Goal: Information Seeking & Learning: Learn about a topic

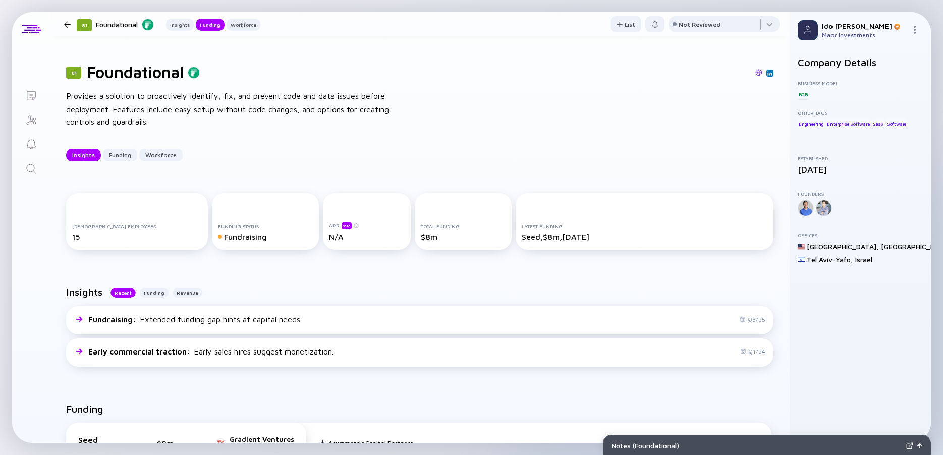
click at [35, 170] on icon "Search" at bounding box center [31, 168] width 12 height 12
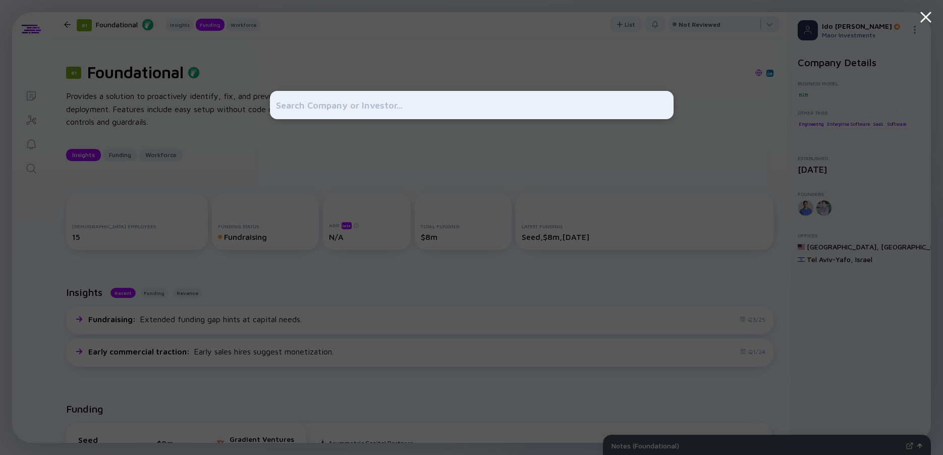
scroll to position [363, 0]
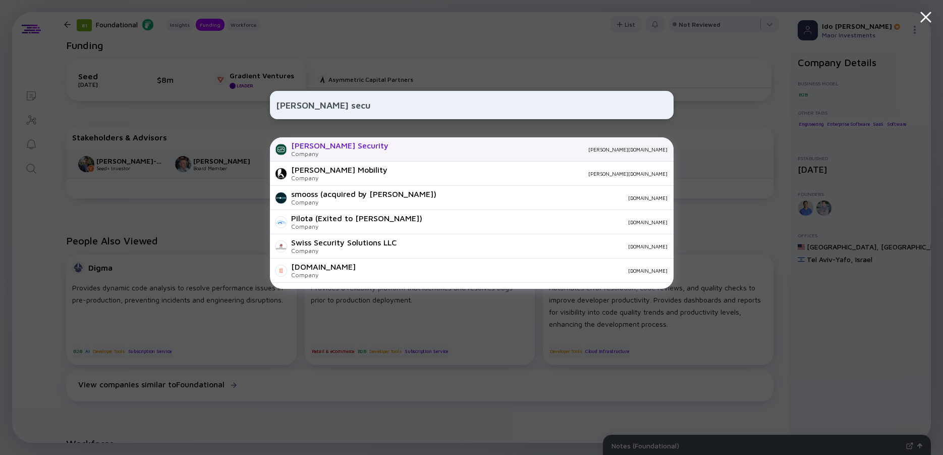
type input "[PERSON_NAME] secu"
click at [333, 149] on div "[PERSON_NAME] Security" at bounding box center [339, 145] width 97 height 9
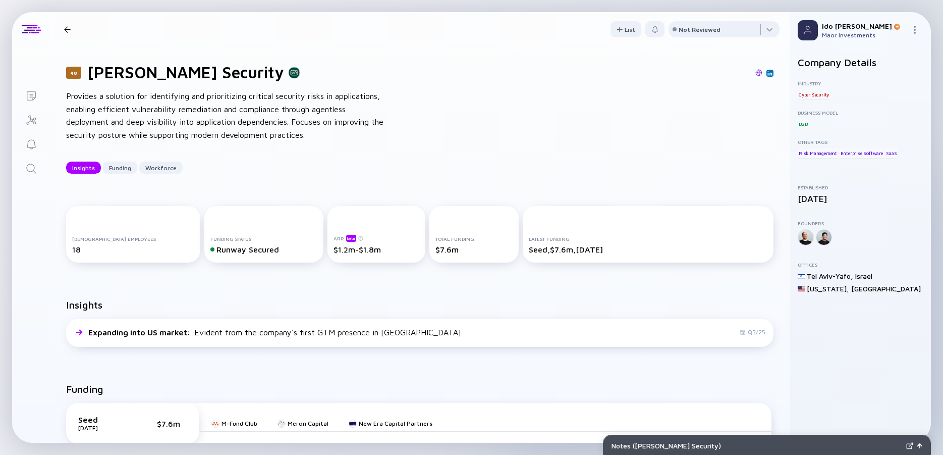
click at [235, 118] on div "Provides a solution for identifying and prioritizing critical security risks in…" at bounding box center [227, 115] width 323 height 51
click at [202, 116] on div "Provides a solution for identifying and prioritizing critical security risks in…" at bounding box center [227, 115] width 323 height 51
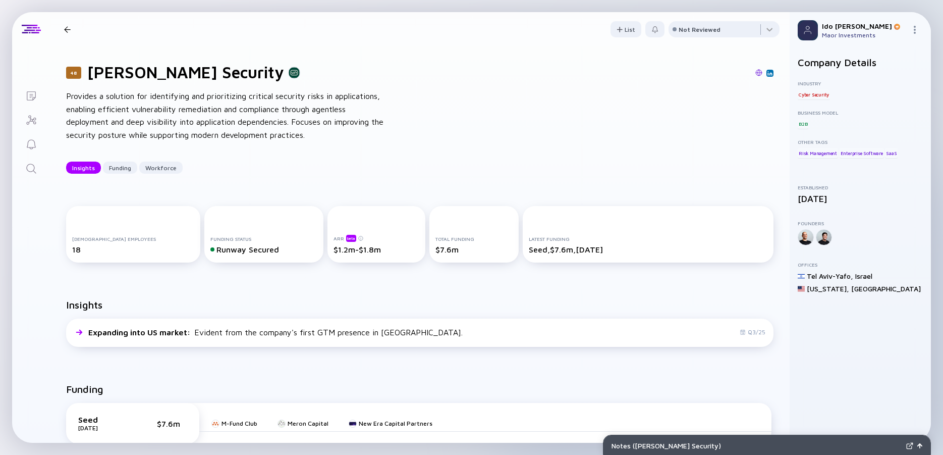
click at [202, 116] on div "Provides a solution for identifying and prioritizing critical security risks in…" at bounding box center [227, 115] width 323 height 51
click at [172, 114] on div "Provides a solution for identifying and prioritizing critical security risks in…" at bounding box center [227, 115] width 323 height 51
click at [171, 114] on div "Provides a solution for identifying and prioritizing critical security risks in…" at bounding box center [227, 115] width 323 height 51
click at [146, 114] on div "Provides a solution for identifying and prioritizing critical security risks in…" at bounding box center [227, 115] width 323 height 51
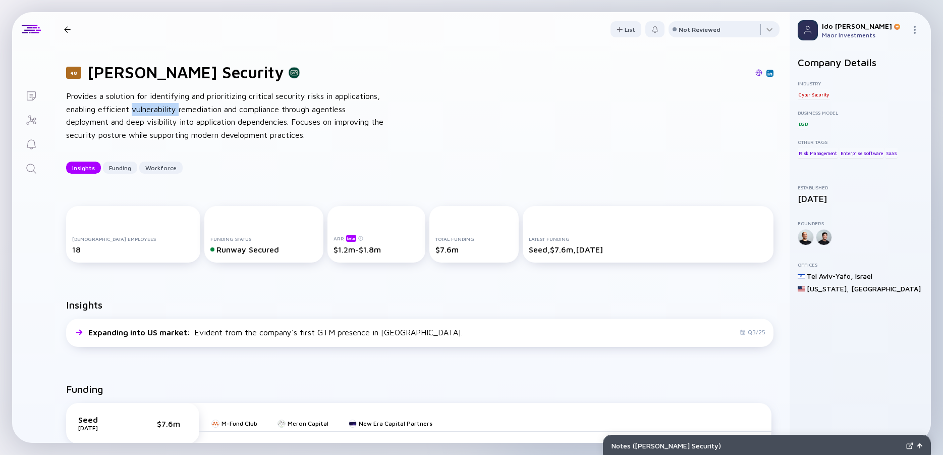
click at [146, 114] on div "Provides a solution for identifying and prioritizing critical security risks in…" at bounding box center [227, 115] width 323 height 51
click at [31, 168] on icon "Search" at bounding box center [31, 168] width 12 height 12
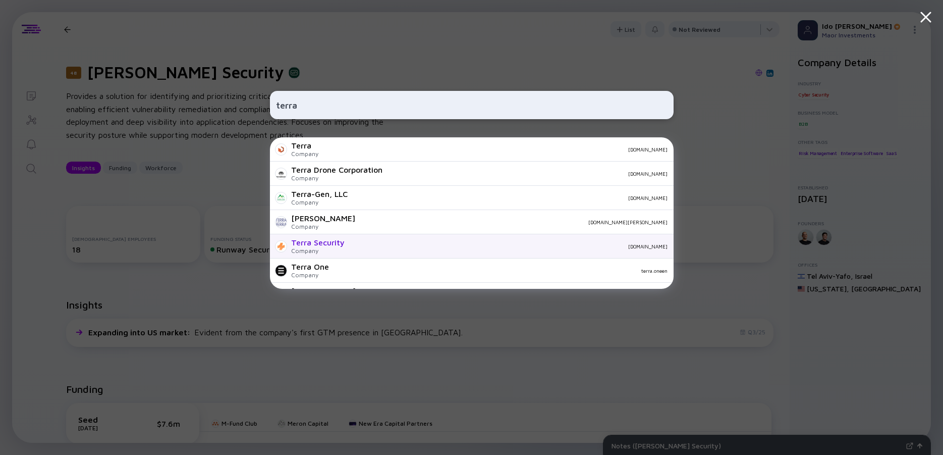
type input "terra"
click at [329, 244] on div "Terra Security" at bounding box center [317, 242] width 53 height 9
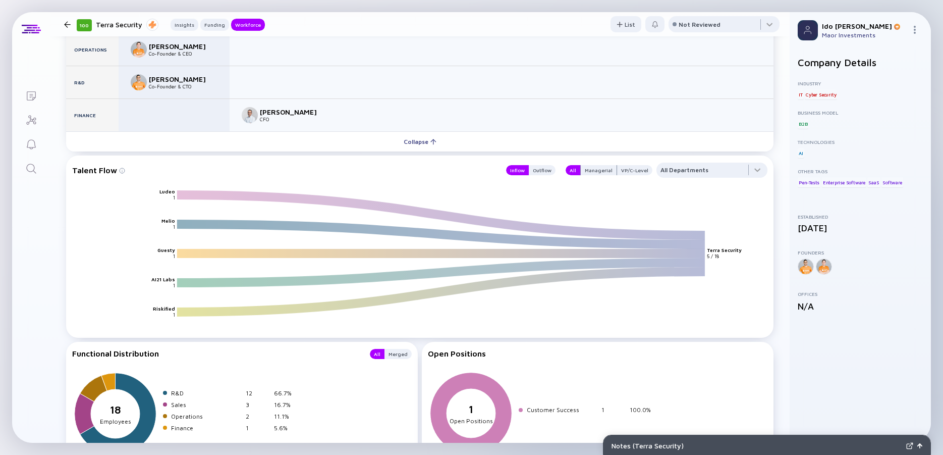
scroll to position [1090, 0]
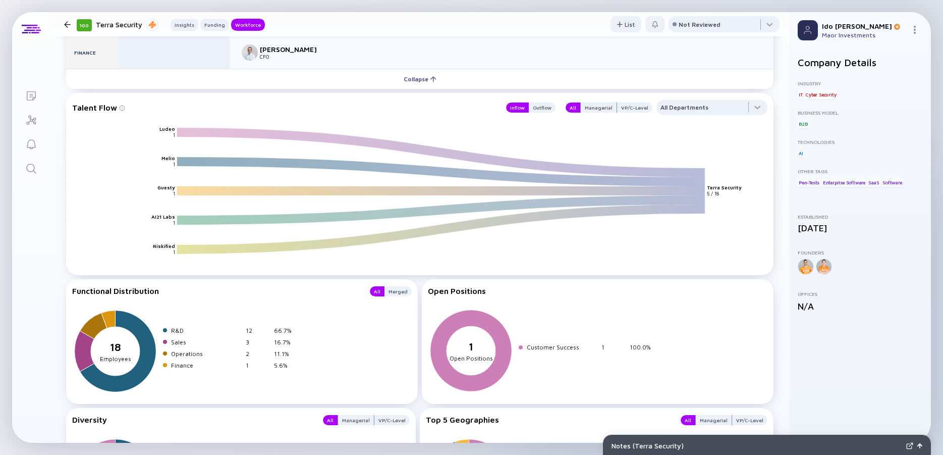
click at [36, 168] on icon "Search" at bounding box center [31, 168] width 12 height 12
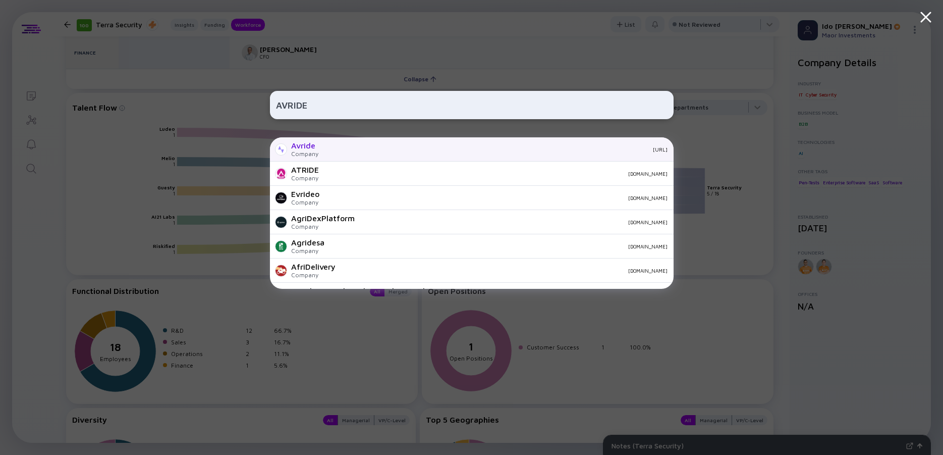
type input "AVRIDE"
click at [296, 141] on div "Avride Company [URL]" at bounding box center [472, 149] width 404 height 24
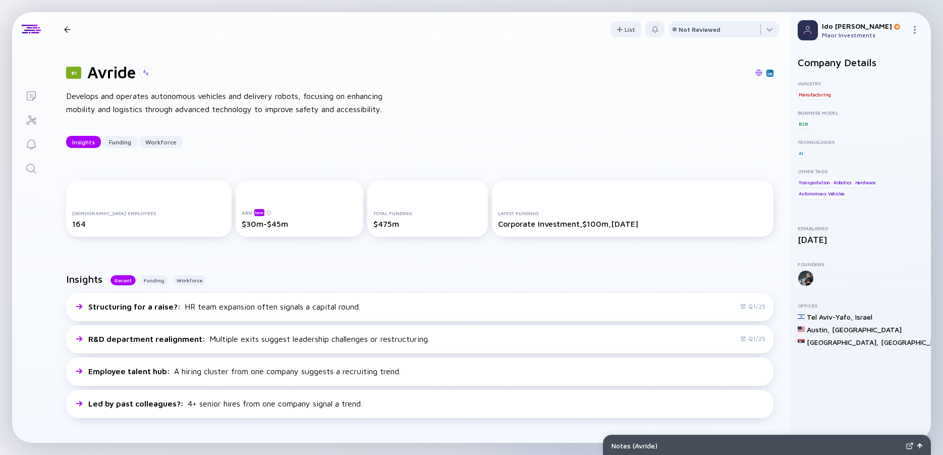
click at [235, 107] on div "Develops and operates autonomous vehicles and delivery robots, focusing on enha…" at bounding box center [227, 103] width 323 height 26
click at [201, 103] on div "Develops and operates autonomous vehicles and delivery robots, focusing on enha…" at bounding box center [227, 103] width 323 height 26
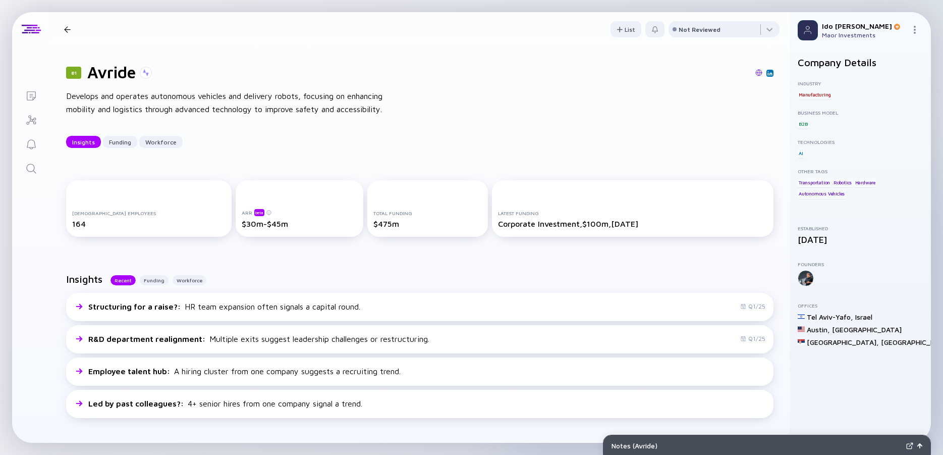
click at [201, 103] on div "Develops and operates autonomous vehicles and delivery robots, focusing on enha…" at bounding box center [227, 103] width 323 height 26
click at [150, 103] on div "Develops and operates autonomous vehicles and delivery robots, focusing on enha…" at bounding box center [227, 103] width 323 height 26
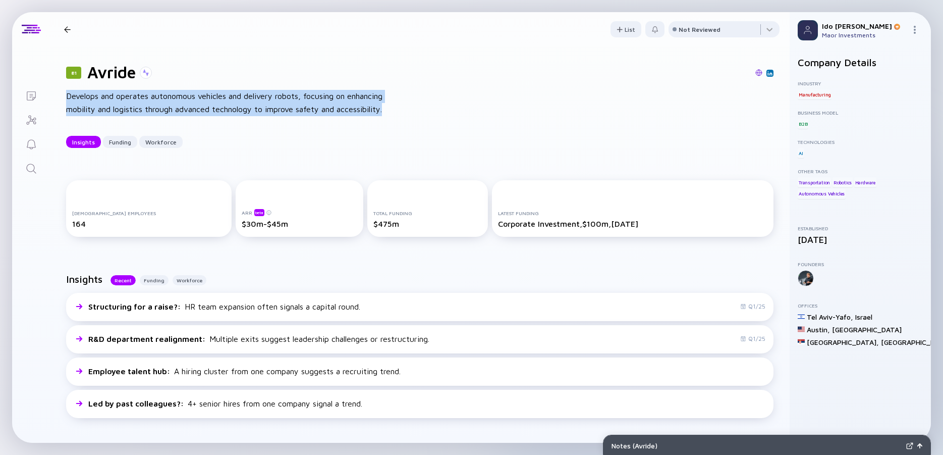
drag, startPoint x: 69, startPoint y: 98, endPoint x: 126, endPoint y: 117, distance: 60.6
click at [126, 116] on div "Develops and operates autonomous vehicles and delivery robots, focusing on enha…" at bounding box center [227, 103] width 323 height 26
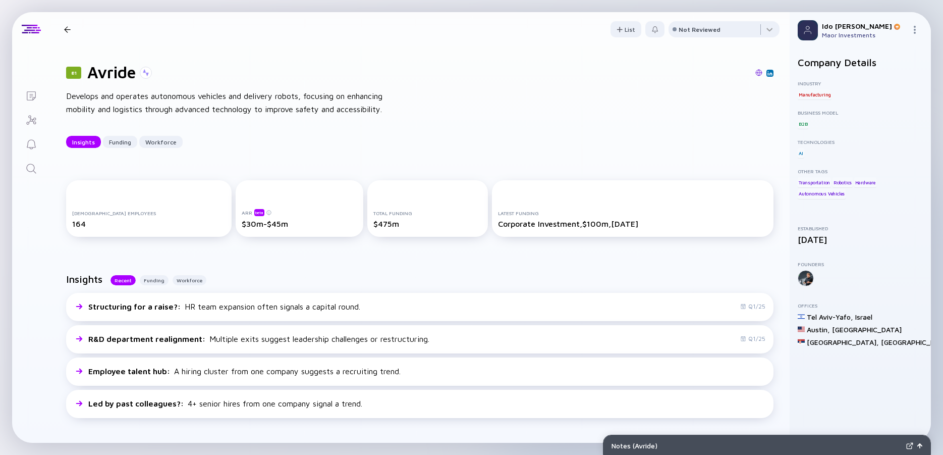
click at [126, 116] on div "Develops and operates autonomous vehicles and delivery robots, focusing on enha…" at bounding box center [227, 103] width 323 height 26
click at [99, 116] on div "Develops and operates autonomous vehicles and delivery robots, focusing on enha…" at bounding box center [227, 103] width 323 height 26
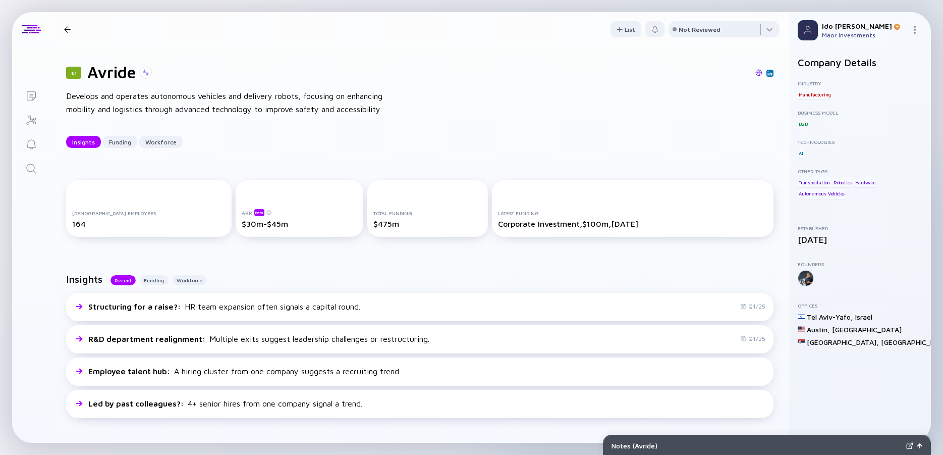
click at [99, 116] on div "Develops and operates autonomous vehicles and delivery robots, focusing on enha…" at bounding box center [227, 103] width 323 height 26
click at [329, 111] on div "Develops and operates autonomous vehicles and delivery robots, focusing on enha…" at bounding box center [227, 103] width 323 height 26
click at [307, 111] on div "Develops and operates autonomous vehicles and delivery robots, focusing on enha…" at bounding box center [227, 103] width 323 height 26
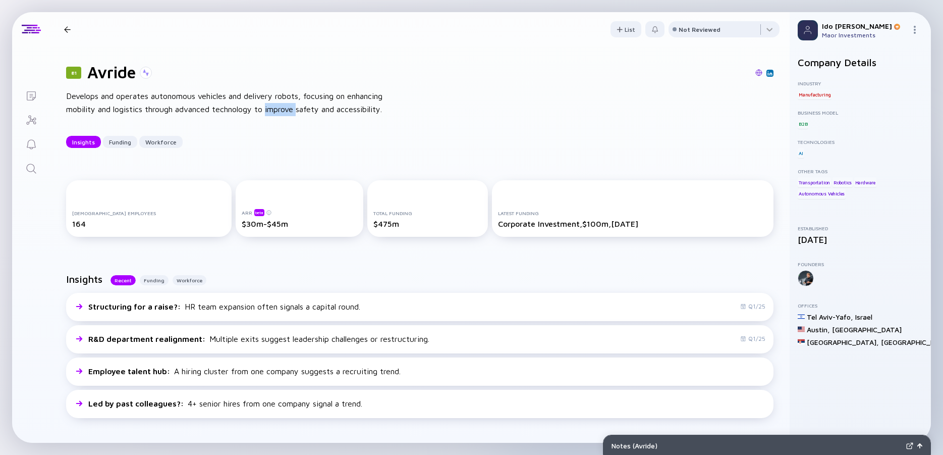
click at [307, 111] on div "Develops and operates autonomous vehicles and delivery robots, focusing on enha…" at bounding box center [227, 103] width 323 height 26
click at [31, 172] on icon "Search" at bounding box center [31, 168] width 10 height 10
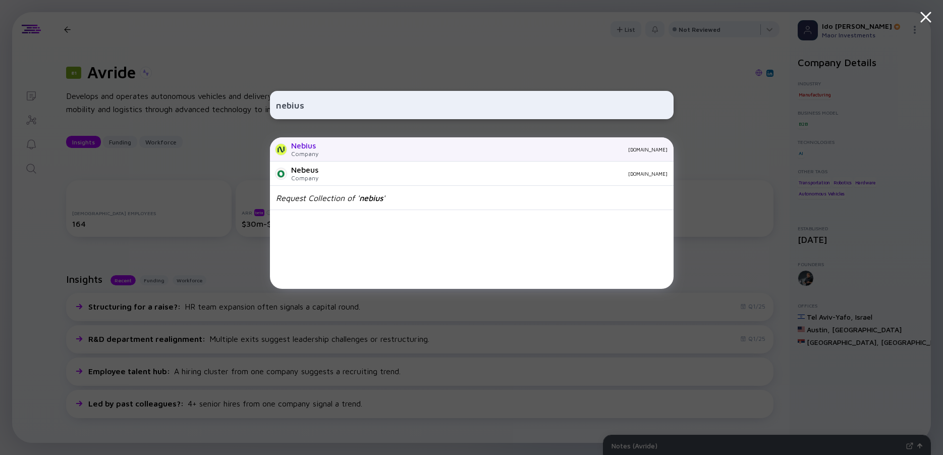
type input "nebius"
click at [315, 148] on div "Nebius" at bounding box center [304, 145] width 27 height 9
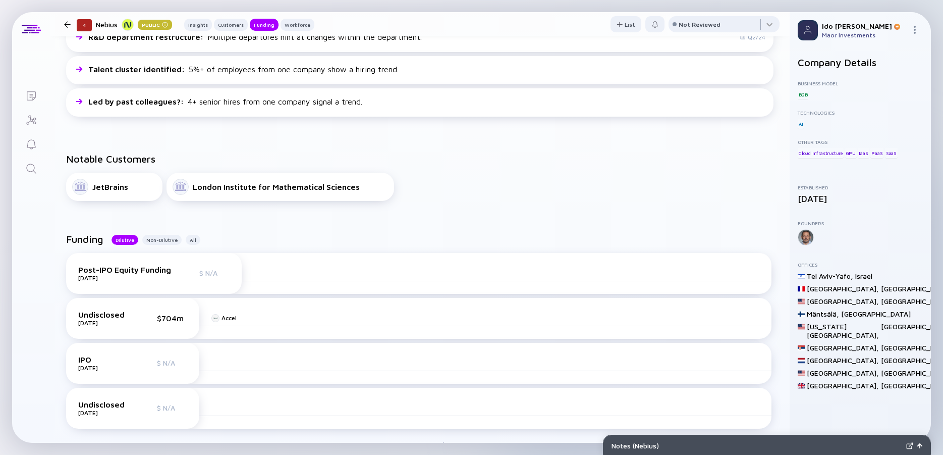
scroll to position [363, 0]
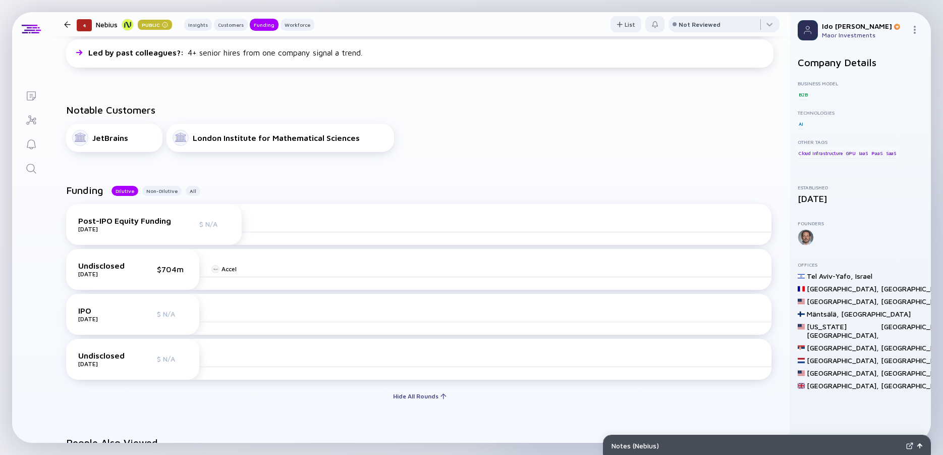
click at [35, 163] on icon "Search" at bounding box center [31, 168] width 12 height 12
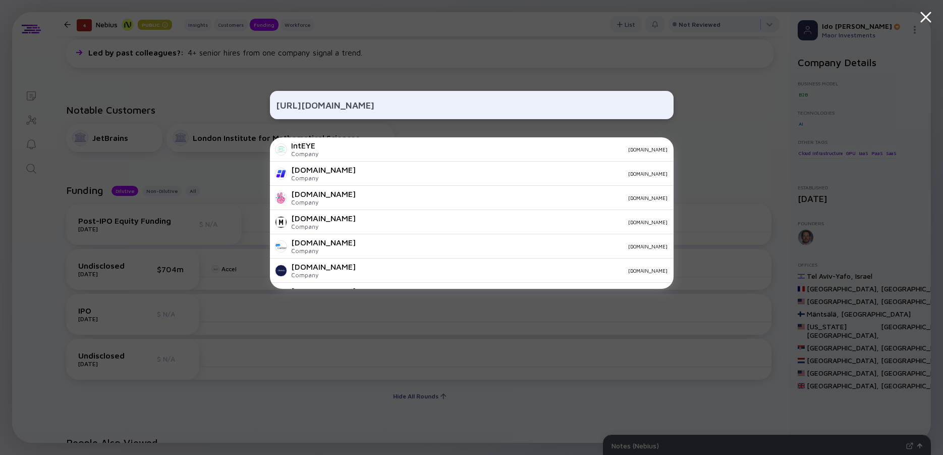
drag, startPoint x: 308, startPoint y: 103, endPoint x: 242, endPoint y: 109, distance: 66.9
click at [276, 107] on input "[URL][DOMAIN_NAME]" at bounding box center [471, 105] width 391 height 18
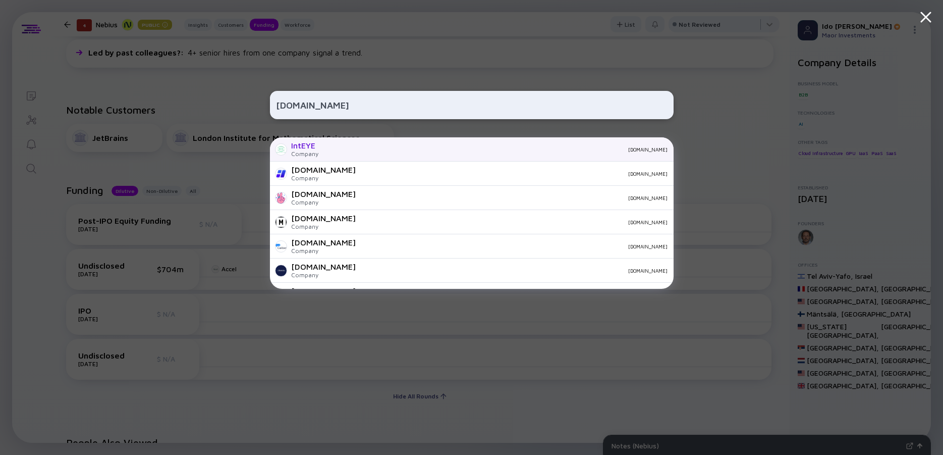
type input "[DOMAIN_NAME]"
click at [313, 147] on div "IntEYE" at bounding box center [304, 145] width 27 height 9
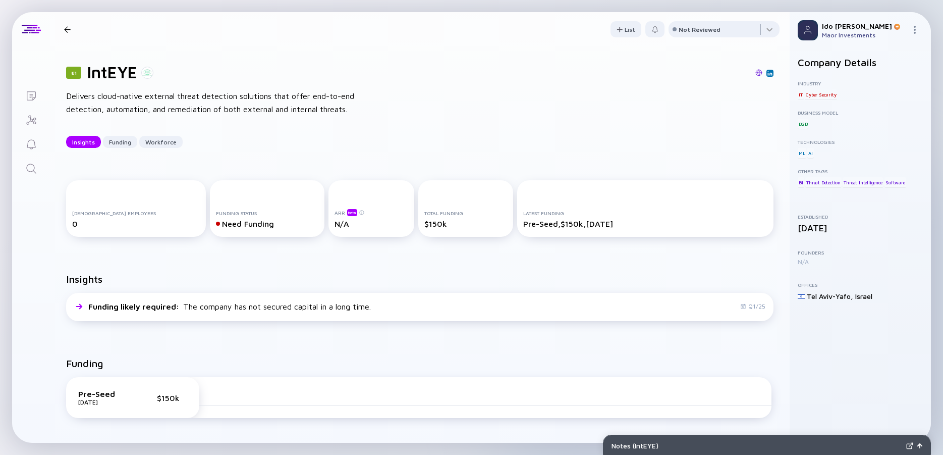
click at [241, 112] on div "Delivers cloud-native external threat detection solutions that offer end-to-end…" at bounding box center [227, 103] width 323 height 26
click at [228, 109] on div "Delivers cloud-native external threat detection solutions that offer end-to-end…" at bounding box center [227, 103] width 323 height 26
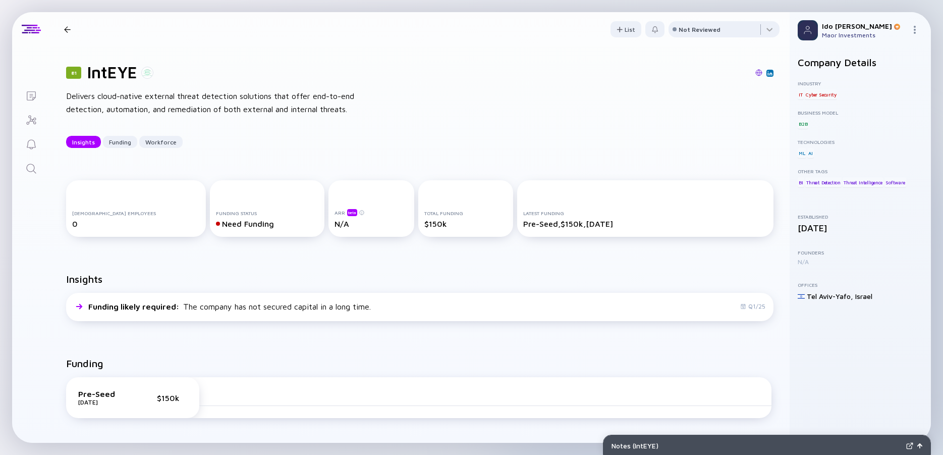
click at [228, 109] on div "Delivers cloud-native external threat detection solutions that offer end-to-end…" at bounding box center [227, 103] width 323 height 26
click at [202, 109] on div "Delivers cloud-native external threat detection solutions that offer end-to-end…" at bounding box center [227, 103] width 323 height 26
click at [168, 108] on div "Delivers cloud-native external threat detection solutions that offer end-to-end…" at bounding box center [227, 103] width 323 height 26
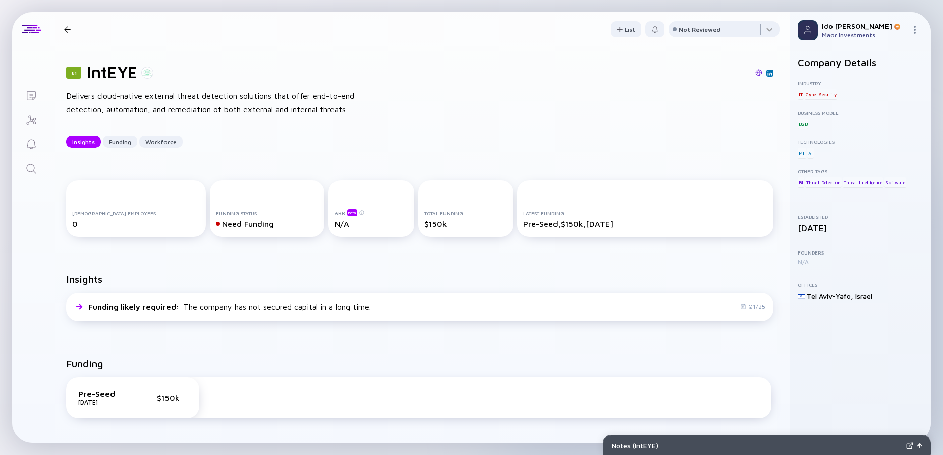
click at [163, 104] on div "Delivers cloud-native external threat detection solutions that offer end-to-end…" at bounding box center [227, 103] width 323 height 26
click at [128, 101] on div "Delivers cloud-native external threat detection solutions that offer end-to-end…" at bounding box center [227, 103] width 323 height 26
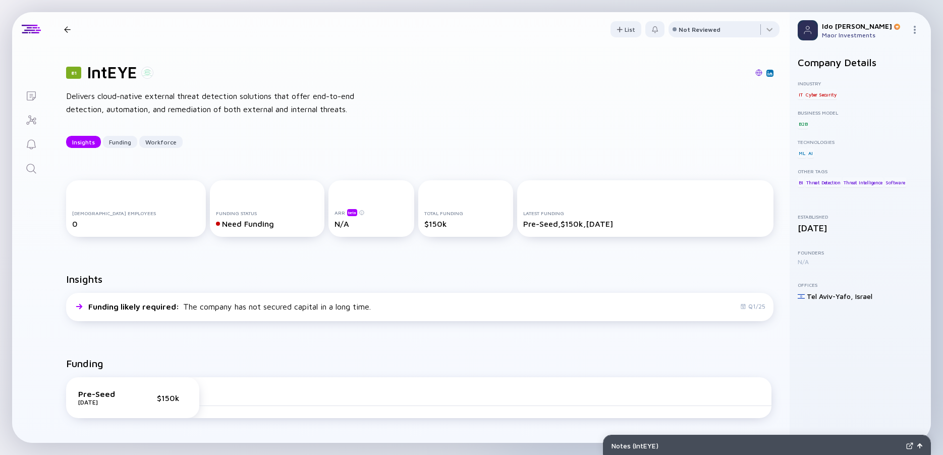
click at [128, 101] on div "Delivers cloud-native external threat detection solutions that offer end-to-end…" at bounding box center [227, 103] width 323 height 26
click at [107, 101] on div "Delivers cloud-native external threat detection solutions that offer end-to-end…" at bounding box center [227, 103] width 323 height 26
click at [34, 166] on icon "Search" at bounding box center [31, 168] width 12 height 12
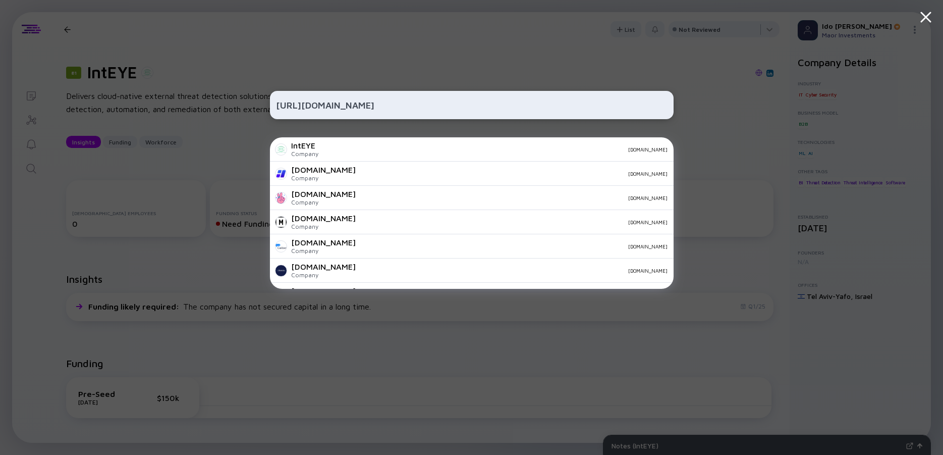
drag, startPoint x: 309, startPoint y: 106, endPoint x: 225, endPoint y: 104, distance: 83.8
click at [276, 104] on input "[URL][DOMAIN_NAME]" at bounding box center [471, 105] width 391 height 18
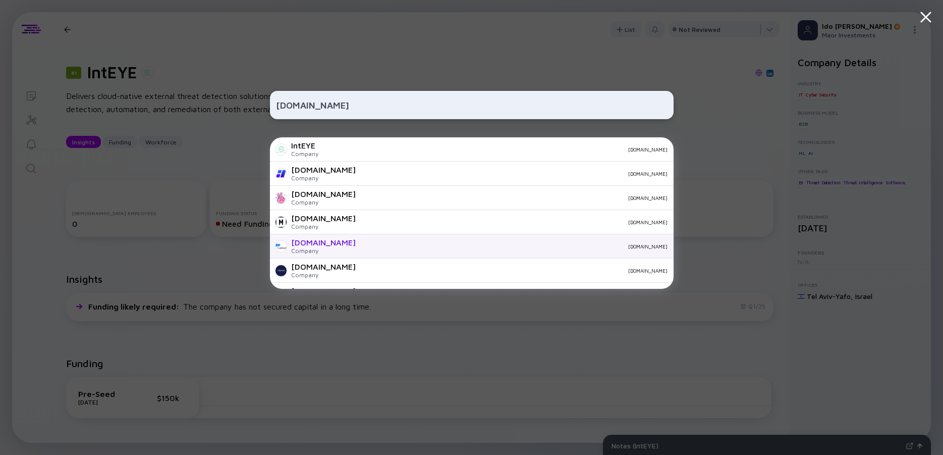
scroll to position [355, 0]
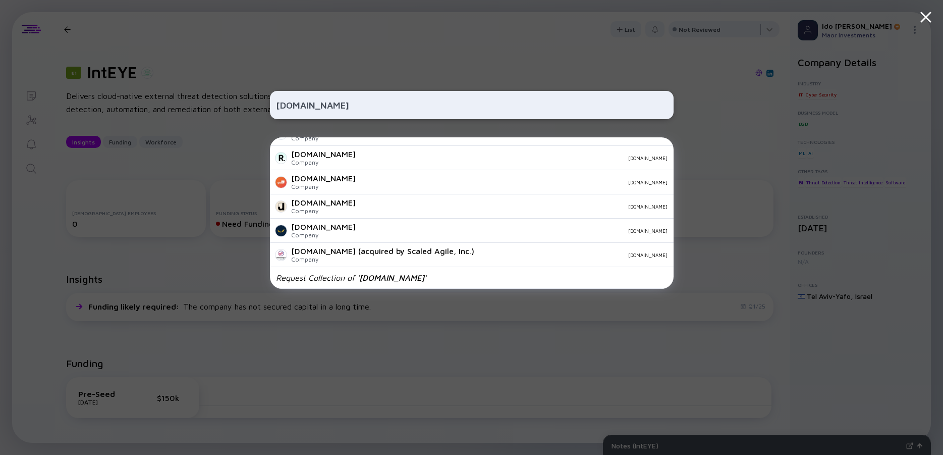
type input "[DOMAIN_NAME]"
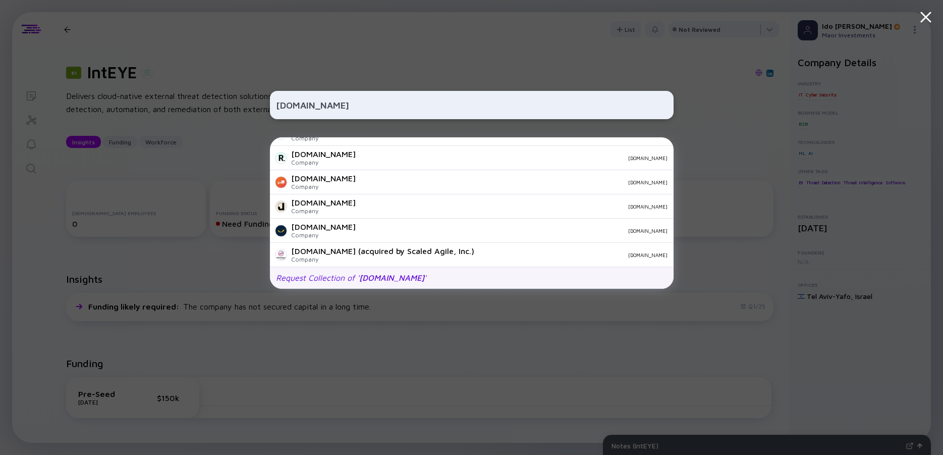
click at [378, 280] on span "[DOMAIN_NAME]" at bounding box center [391, 277] width 65 height 9
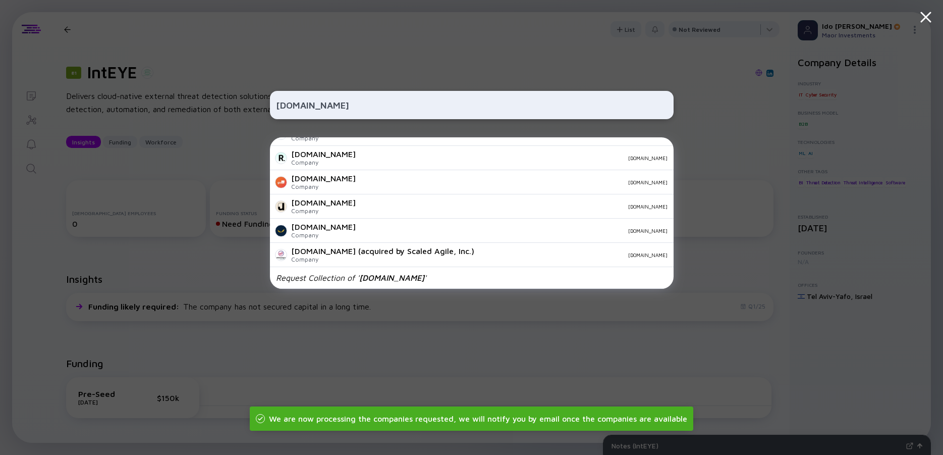
click at [199, 33] on div "[DOMAIN_NAME] IntEYE Company [DOMAIN_NAME] [DOMAIN_NAME] Company [DOMAIN_NAME] …" at bounding box center [471, 227] width 943 height 455
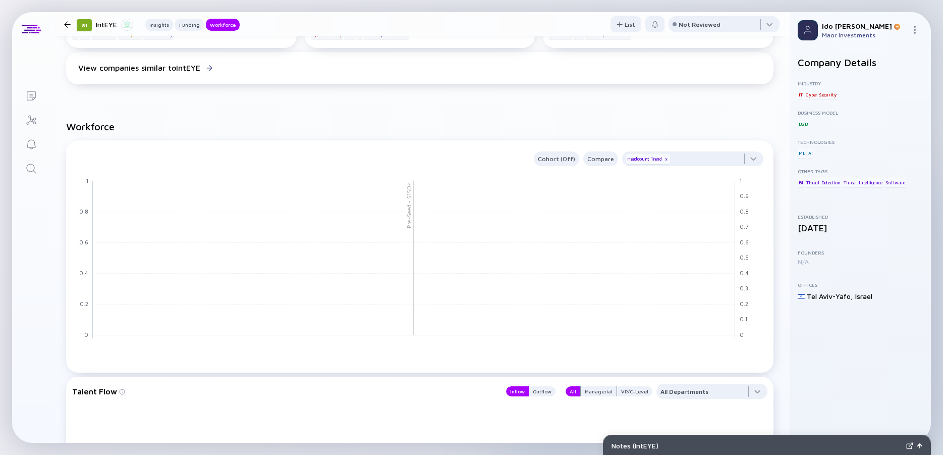
scroll to position [0, 0]
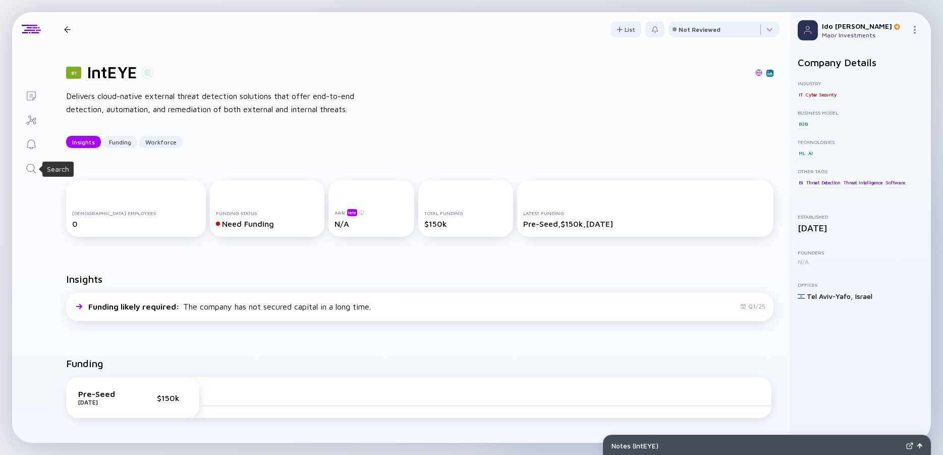
click at [31, 169] on icon "Search" at bounding box center [31, 168] width 12 height 12
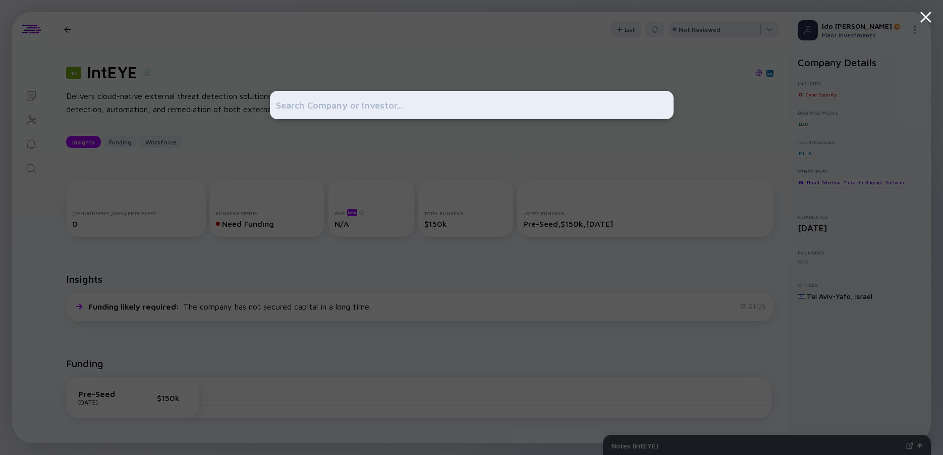
click at [372, 107] on input "text" at bounding box center [471, 105] width 391 height 18
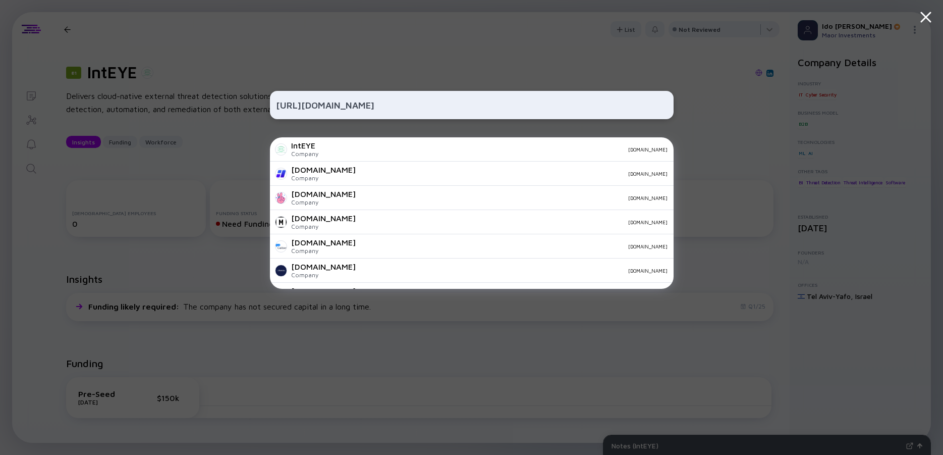
drag, startPoint x: 312, startPoint y: 104, endPoint x: 254, endPoint y: 112, distance: 58.1
click at [276, 112] on input "[URL][DOMAIN_NAME]" at bounding box center [471, 105] width 391 height 18
type input "[DOMAIN_NAME]"
click at [313, 41] on div "[DOMAIN_NAME] IntEYE Company [DOMAIN_NAME] [DOMAIN_NAME] Company [DOMAIN_NAME] …" at bounding box center [472, 227] width 404 height 455
click at [298, 60] on div "[DOMAIN_NAME] IntEYE Company [DOMAIN_NAME] [DOMAIN_NAME] Company [DOMAIN_NAME] …" at bounding box center [472, 227] width 404 height 455
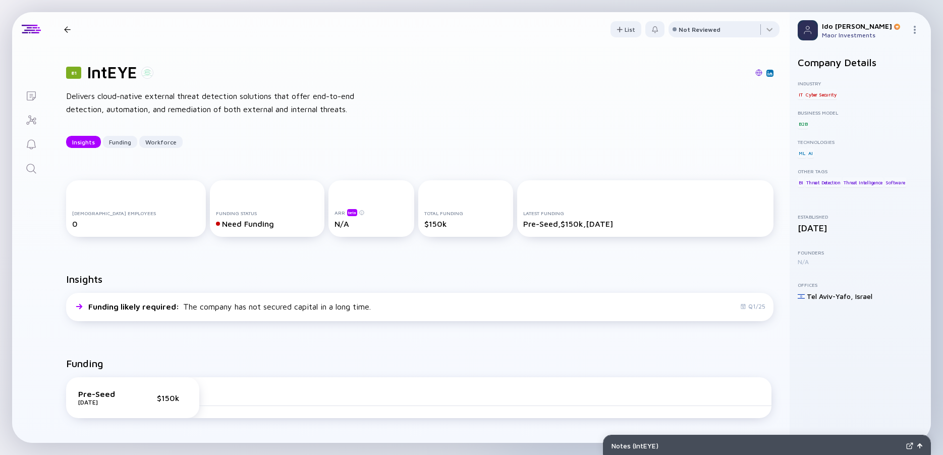
click at [220, 93] on div "Delivers cloud-native external threat detection solutions that offer end-to-end…" at bounding box center [227, 103] width 323 height 26
click at [191, 93] on div "Delivers cloud-native external threat detection solutions that offer end-to-end…" at bounding box center [227, 103] width 323 height 26
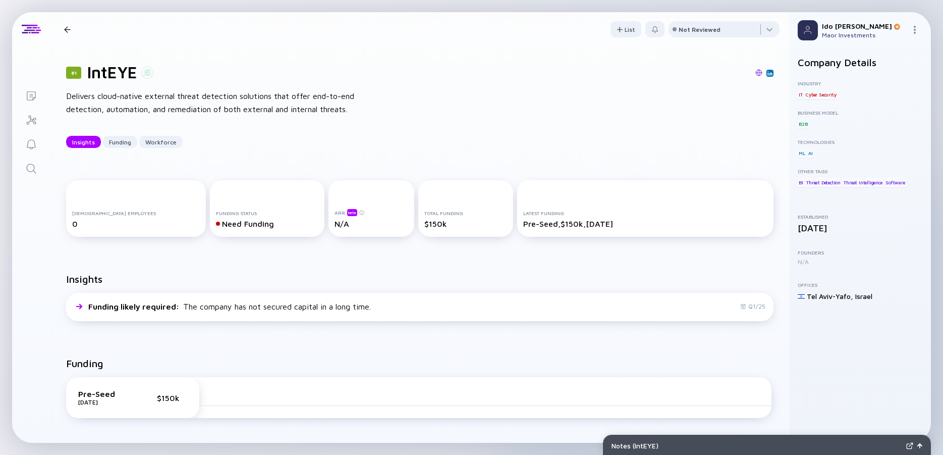
click at [191, 93] on div "Delivers cloud-native external threat detection solutions that offer end-to-end…" at bounding box center [227, 103] width 323 height 26
drag, startPoint x: 140, startPoint y: 91, endPoint x: 100, endPoint y: 83, distance: 41.2
click at [140, 91] on div "Delivers cloud-native external threat detection solutions that offer end-to-end…" at bounding box center [227, 103] width 323 height 26
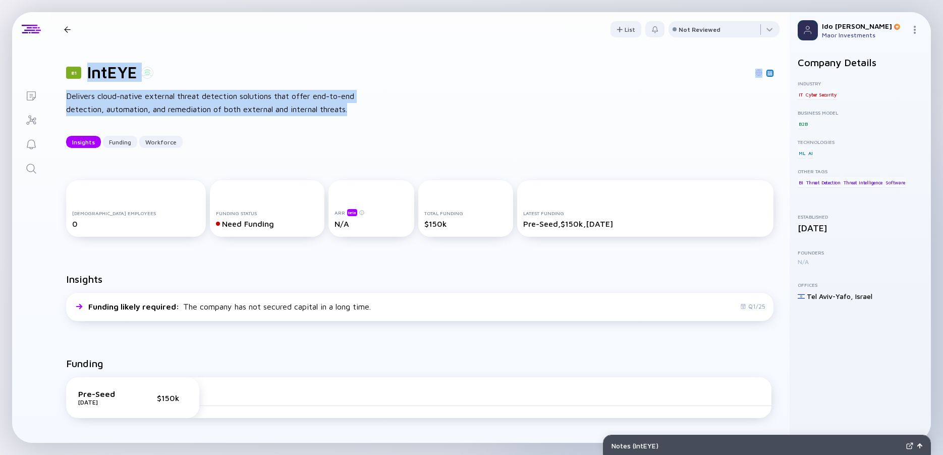
drag, startPoint x: 87, startPoint y: 73, endPoint x: 358, endPoint y: 112, distance: 273.3
click at [358, 112] on div "81 IntEYE Delivers cloud-native external threat detection solutions that offer …" at bounding box center [420, 105] width 740 height 118
click at [358, 112] on div "Delivers cloud-native external threat detection solutions that offer end-to-end…" at bounding box center [227, 103] width 323 height 26
drag, startPoint x: 358, startPoint y: 112, endPoint x: 85, endPoint y: 78, distance: 275.0
click at [85, 78] on div "81 IntEYE Delivers cloud-native external threat detection solutions that offer …" at bounding box center [420, 105] width 740 height 118
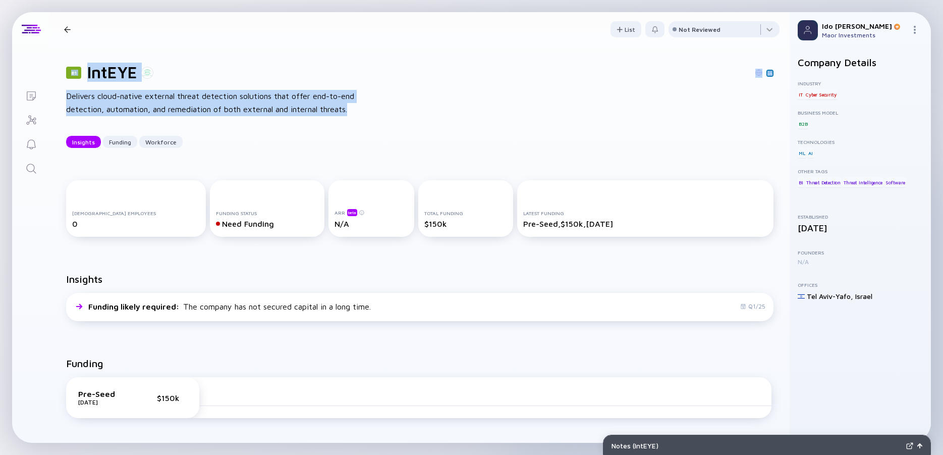
click at [84, 77] on div "81" at bounding box center [75, 72] width 19 height 13
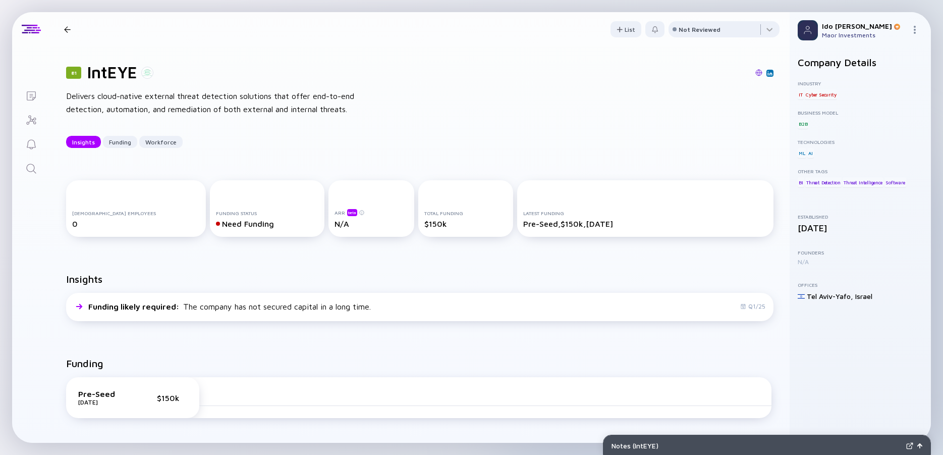
click at [83, 70] on div "81" at bounding box center [75, 72] width 19 height 13
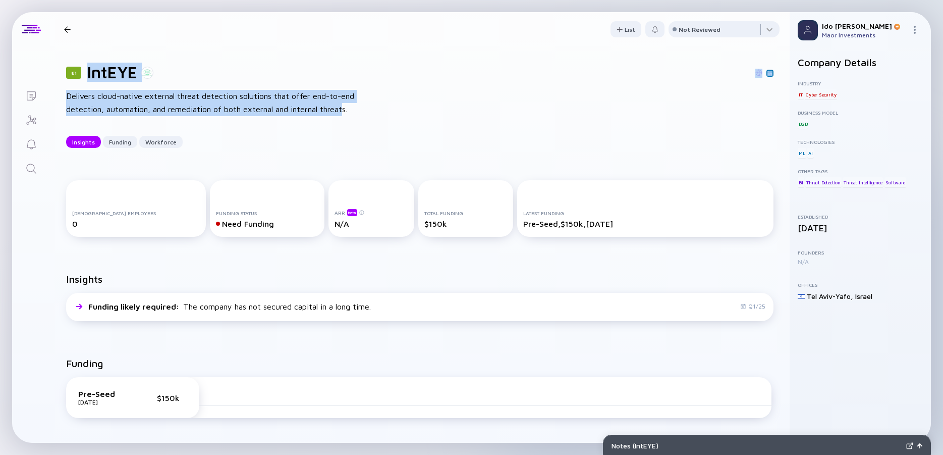
drag, startPoint x: 84, startPoint y: 67, endPoint x: 346, endPoint y: 108, distance: 265.1
click at [346, 108] on div "81 IntEYE Delivers cloud-native external threat detection solutions that offer …" at bounding box center [420, 105] width 740 height 118
click at [346, 108] on div "Delivers cloud-native external threat detection solutions that offer end-to-end…" at bounding box center [227, 103] width 323 height 26
drag, startPoint x: 361, startPoint y: 105, endPoint x: 89, endPoint y: 78, distance: 273.3
click at [89, 78] on div "81 IntEYE Delivers cloud-native external threat detection solutions that offer …" at bounding box center [420, 105] width 740 height 118
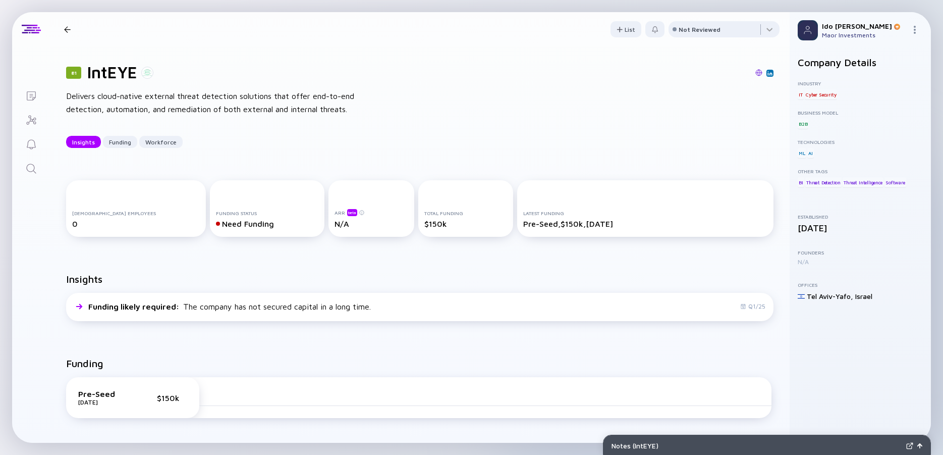
click at [89, 78] on h1 "IntEYE" at bounding box center [112, 72] width 50 height 19
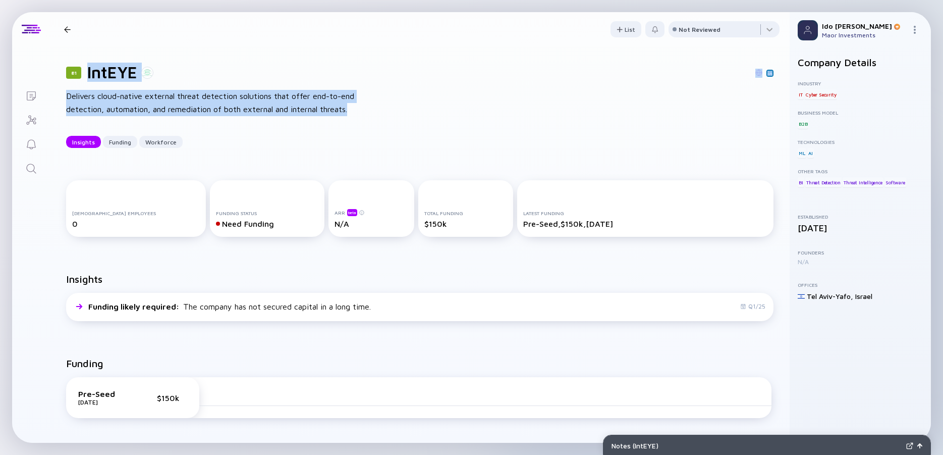
drag, startPoint x: 165, startPoint y: 80, endPoint x: 379, endPoint y: 109, distance: 215.9
click at [379, 109] on div "81 IntEYE Delivers cloud-native external threat detection solutions that offer …" at bounding box center [420, 105] width 740 height 118
click at [379, 109] on div "Delivers cloud-native external threat detection solutions that offer end-to-end…" at bounding box center [227, 103] width 323 height 26
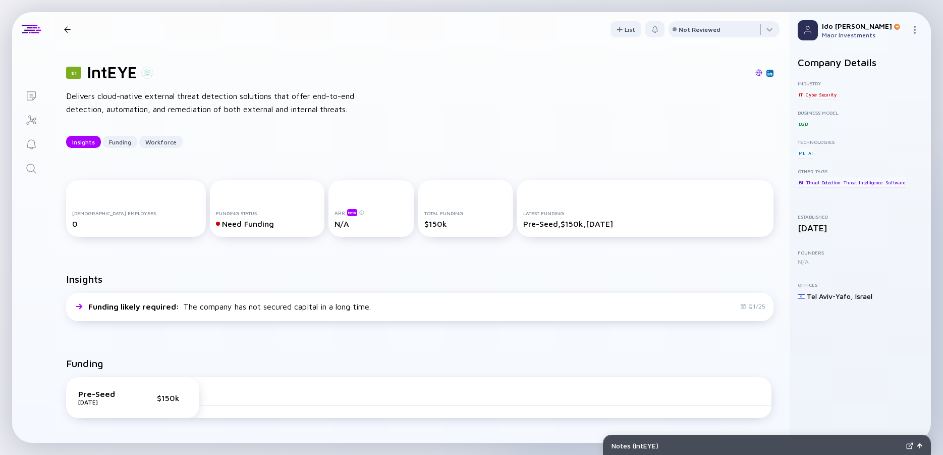
click at [183, 100] on div "Delivers cloud-native external threat detection solutions that offer end-to-end…" at bounding box center [227, 103] width 323 height 26
click at [169, 100] on div "Delivers cloud-native external threat detection solutions that offer end-to-end…" at bounding box center [227, 103] width 323 height 26
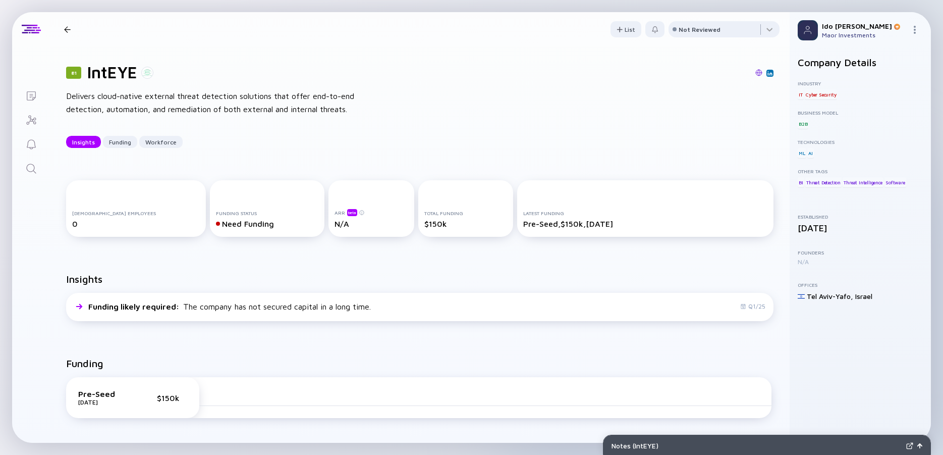
click at [169, 100] on div "Delivers cloud-native external threat detection solutions that offer end-to-end…" at bounding box center [227, 103] width 323 height 26
click at [153, 100] on div "Delivers cloud-native external threat detection solutions that offer end-to-end…" at bounding box center [227, 103] width 323 height 26
click at [30, 169] on icon "Search" at bounding box center [31, 168] width 12 height 12
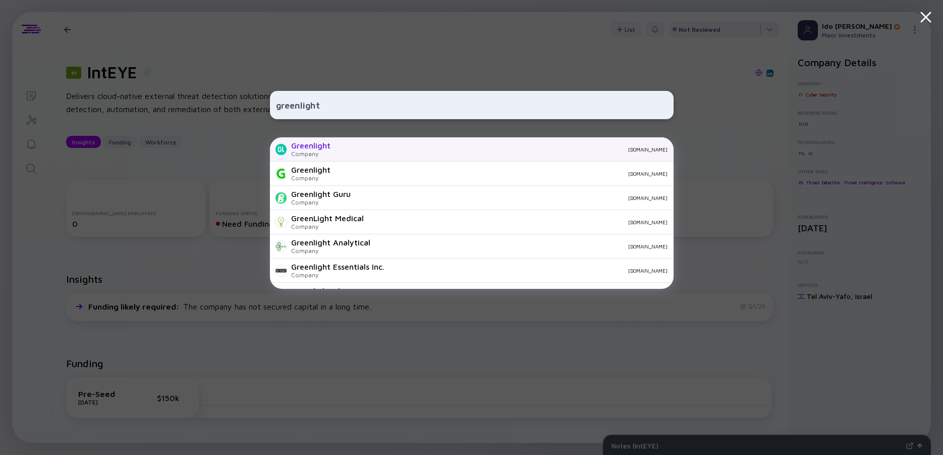
type input "greenlight"
click at [315, 144] on div "Greenlight" at bounding box center [310, 145] width 39 height 9
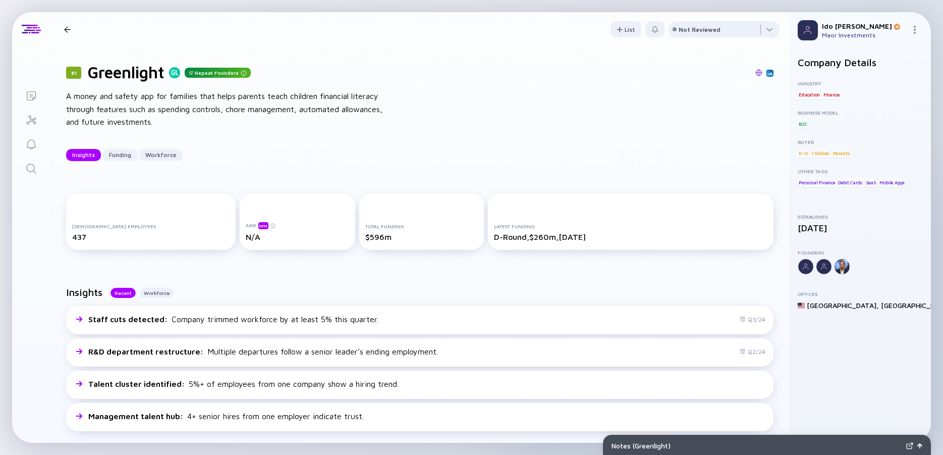
click at [120, 98] on div "A money and safety app for families that helps parents teach children financial…" at bounding box center [227, 109] width 323 height 39
click at [115, 96] on div "A money and safety app for families that helps parents teach children financial…" at bounding box center [227, 109] width 323 height 39
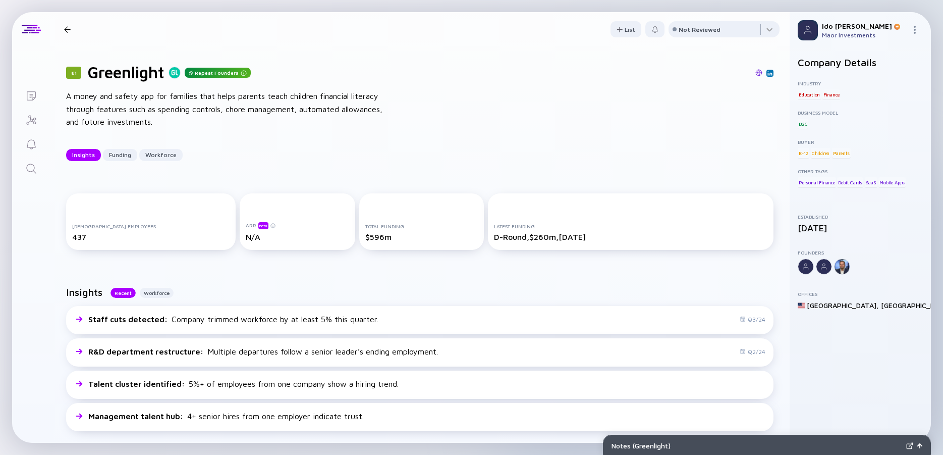
click at [115, 96] on div "A money and safety app for families that helps parents teach children financial…" at bounding box center [227, 109] width 323 height 39
click at [107, 96] on div "A money and safety app for families that helps parents teach children financial…" at bounding box center [227, 109] width 323 height 39
drag, startPoint x: 123, startPoint y: 97, endPoint x: 136, endPoint y: 97, distance: 13.1
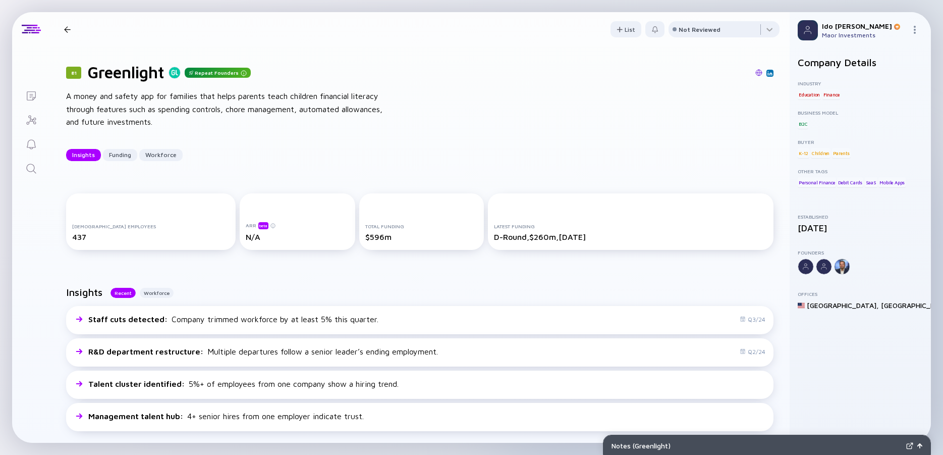
click at [124, 97] on div "A money and safety app for families that helps parents teach children financial…" at bounding box center [227, 109] width 323 height 39
click at [33, 166] on icon "Search" at bounding box center [31, 168] width 12 height 12
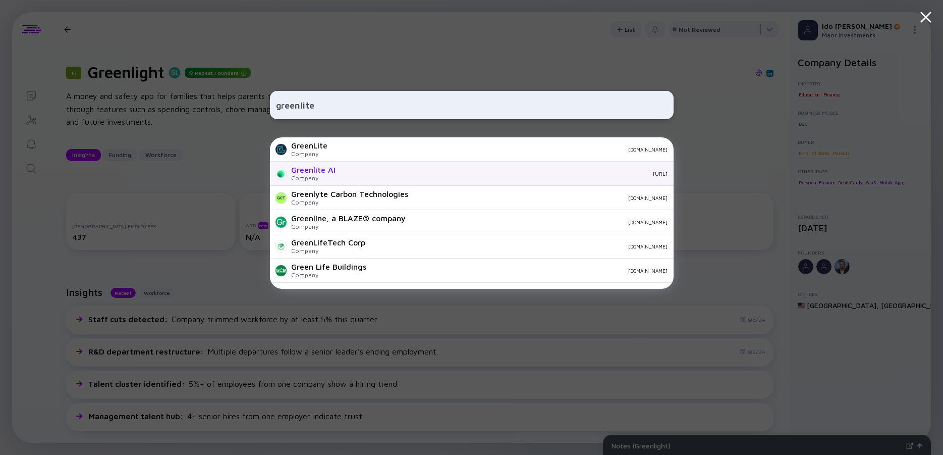
type input "greenlite"
click at [332, 171] on div "Greenlite AI" at bounding box center [313, 169] width 44 height 9
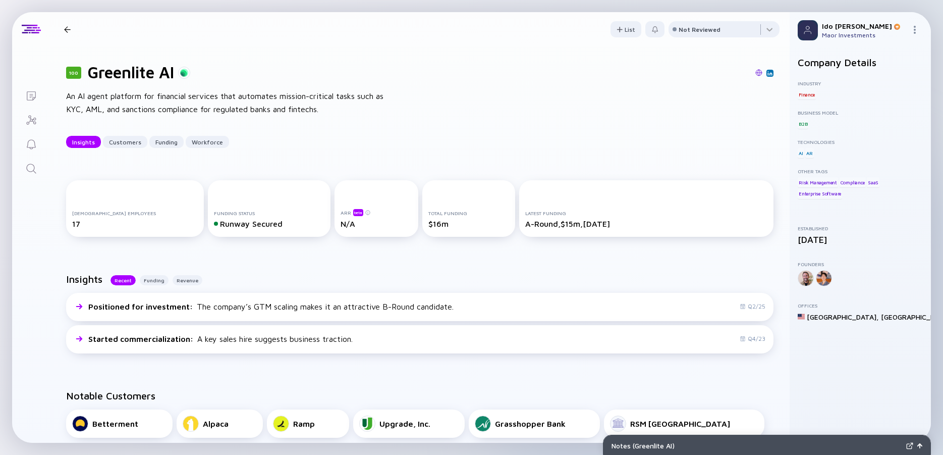
click at [230, 96] on div "An AI agent platform for financial services that automates mission-critical tas…" at bounding box center [227, 103] width 323 height 26
click at [208, 96] on div "An AI agent platform for financial services that automates mission-critical tas…" at bounding box center [227, 103] width 323 height 26
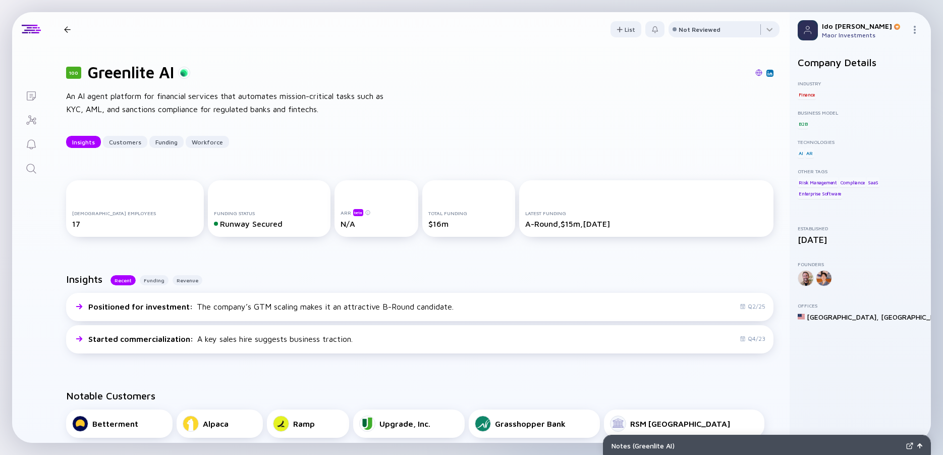
click at [208, 96] on div "An AI agent platform for financial services that automates mission-critical tas…" at bounding box center [227, 103] width 323 height 26
drag, startPoint x: 183, startPoint y: 96, endPoint x: 65, endPoint y: 100, distance: 118.6
click at [183, 96] on div "An AI agent platform for financial services that automates mission-critical tas…" at bounding box center [227, 103] width 323 height 26
click at [36, 169] on icon "Search" at bounding box center [31, 168] width 12 height 12
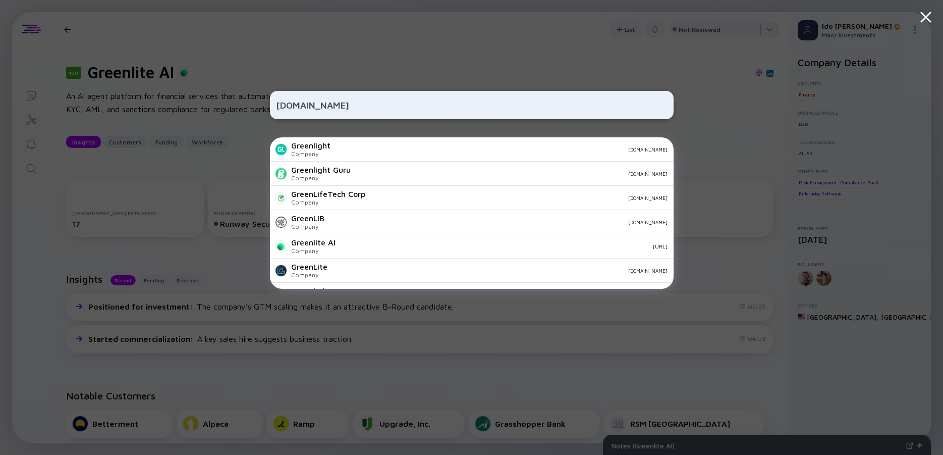
type input "[DOMAIN_NAME]"
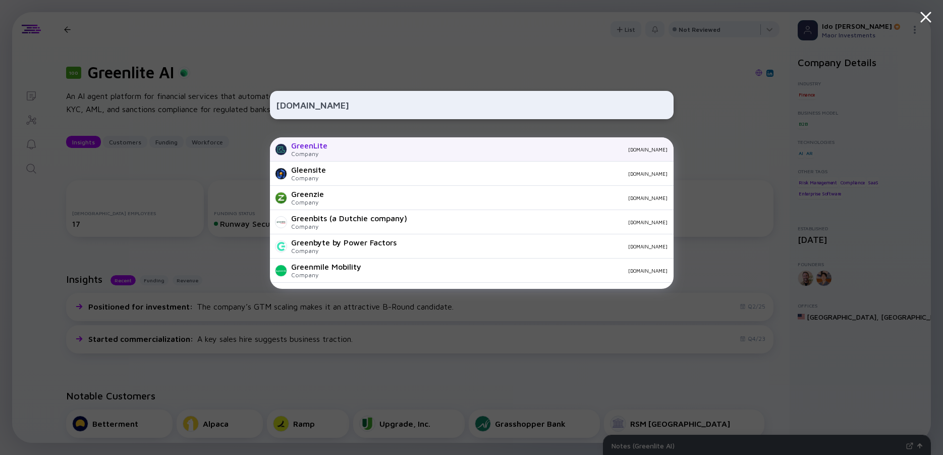
click at [320, 147] on div "GreenLite" at bounding box center [309, 145] width 36 height 9
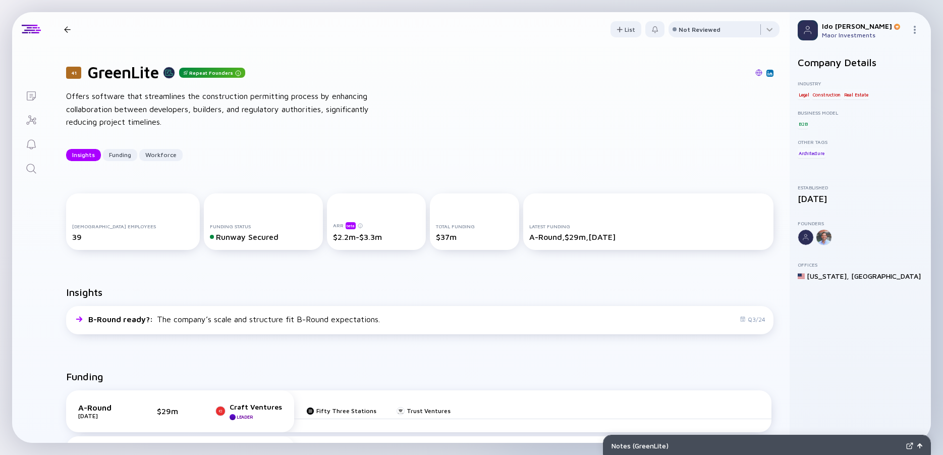
click at [276, 115] on div "Offers software that streamlines the construction permitting process by enhanci…" at bounding box center [227, 109] width 323 height 39
click at [273, 112] on div "Offers software that streamlines the construction permitting process by enhanci…" at bounding box center [227, 109] width 323 height 39
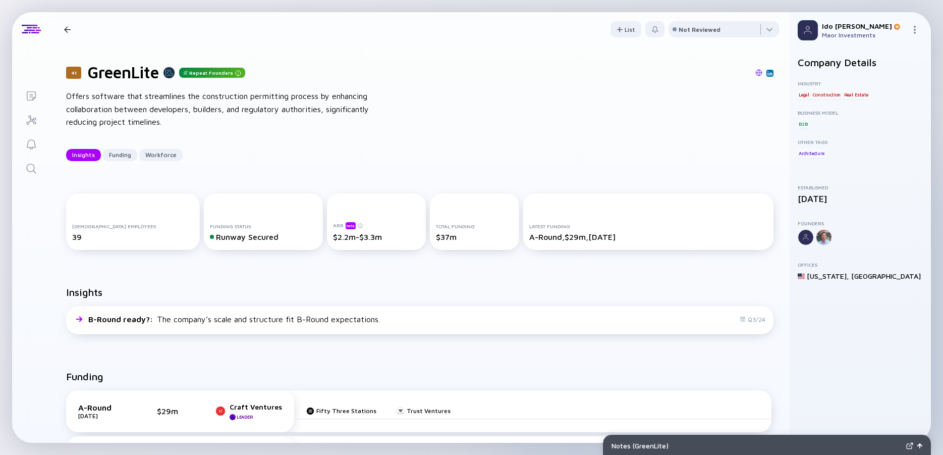
click at [273, 112] on div "Offers software that streamlines the construction permitting process by enhanci…" at bounding box center [227, 109] width 323 height 39
click at [257, 110] on div "Offers software that streamlines the construction permitting process by enhanci…" at bounding box center [227, 109] width 323 height 39
click at [222, 108] on div "Offers software that streamlines the construction permitting process by enhanci…" at bounding box center [227, 109] width 323 height 39
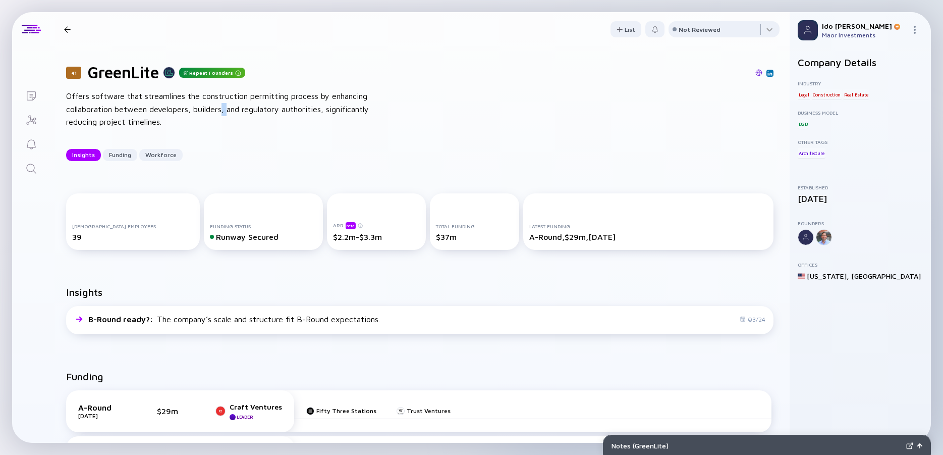
click at [222, 108] on div "Offers software that streamlines the construction permitting process by enhanci…" at bounding box center [227, 109] width 323 height 39
click at [209, 106] on div "Offers software that streamlines the construction permitting process by enhanci…" at bounding box center [227, 109] width 323 height 39
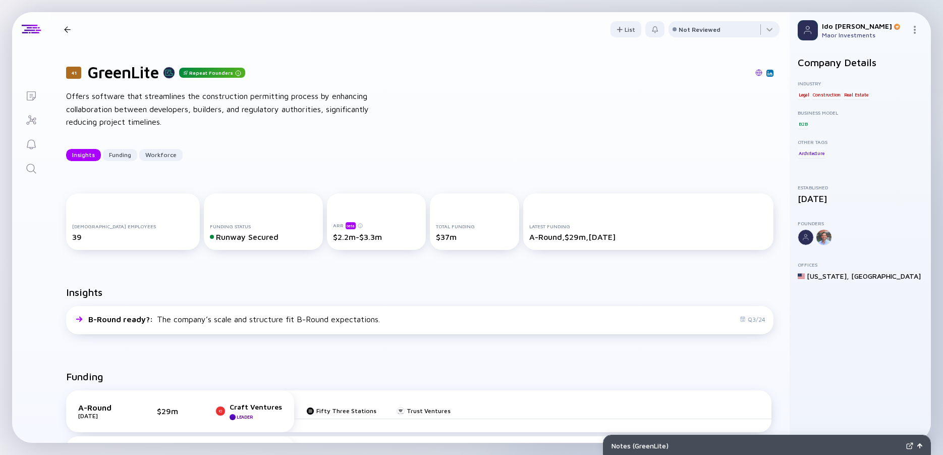
click at [172, 108] on div "Offers software that streamlines the construction permitting process by enhanci…" at bounding box center [227, 109] width 323 height 39
click at [149, 108] on div "Offers software that streamlines the construction permitting process by enhanci…" at bounding box center [227, 109] width 323 height 39
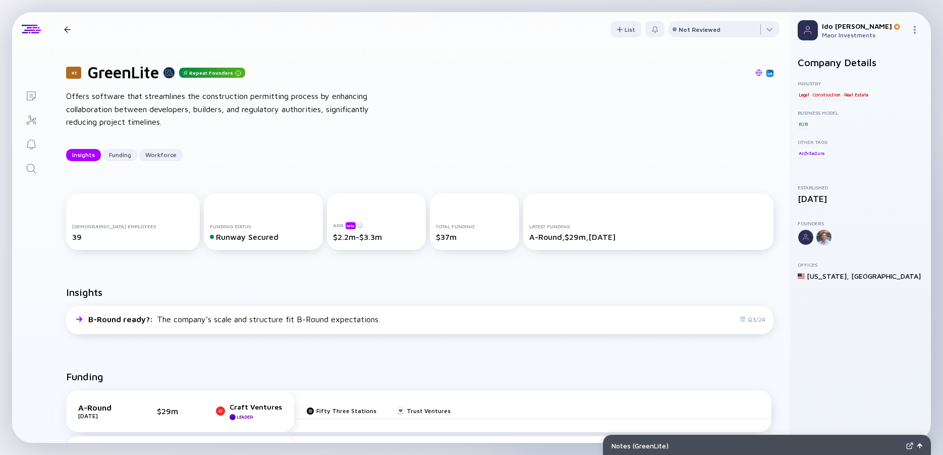
click at [136, 110] on div "Offers software that streamlines the construction permitting process by enhanci…" at bounding box center [227, 109] width 323 height 39
click at [136, 112] on div "Offers software that streamlines the construction permitting process by enhanci…" at bounding box center [227, 109] width 323 height 39
click at [136, 113] on div "Offers software that streamlines the construction permitting process by enhanci…" at bounding box center [227, 109] width 323 height 39
click at [95, 110] on div "Offers software that streamlines the construction permitting process by enhanci…" at bounding box center [227, 109] width 323 height 39
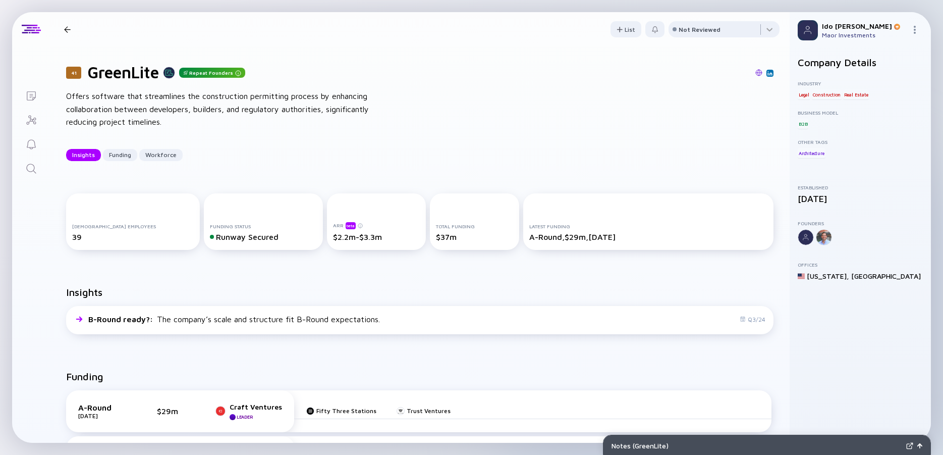
click at [256, 107] on div "Offers software that streamlines the construction permitting process by enhanci…" at bounding box center [227, 109] width 323 height 39
click at [249, 107] on div "Offers software that streamlines the construction permitting process by enhanci…" at bounding box center [227, 109] width 323 height 39
click at [262, 109] on div "Offers software that streamlines the construction permitting process by enhanci…" at bounding box center [227, 109] width 323 height 39
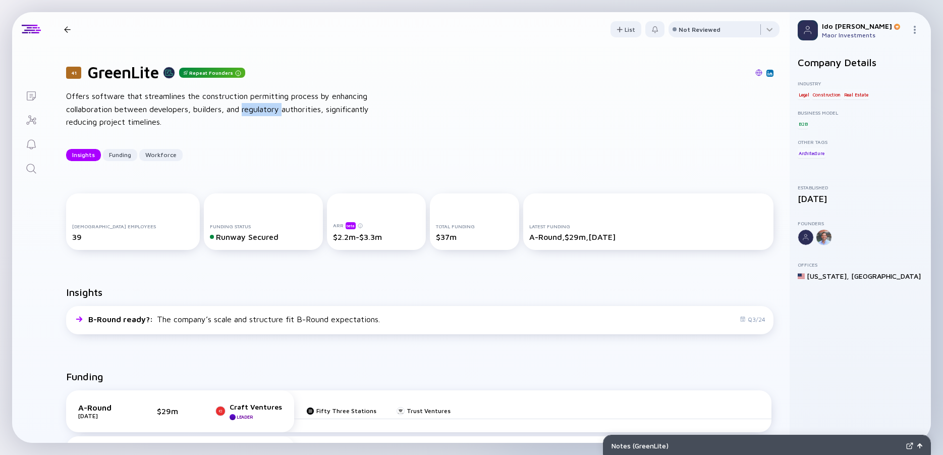
click at [262, 109] on div "Offers software that streamlines the construction permitting process by enhanci…" at bounding box center [227, 109] width 323 height 39
click at [252, 109] on div "Offers software that streamlines the construction permitting process by enhanci…" at bounding box center [227, 109] width 323 height 39
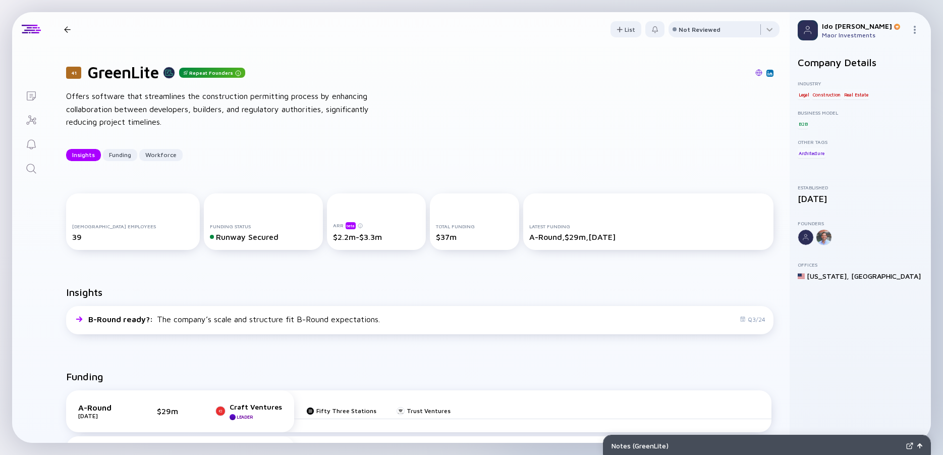
click at [241, 109] on div "Offers software that streamlines the construction permitting process by enhanci…" at bounding box center [227, 109] width 323 height 39
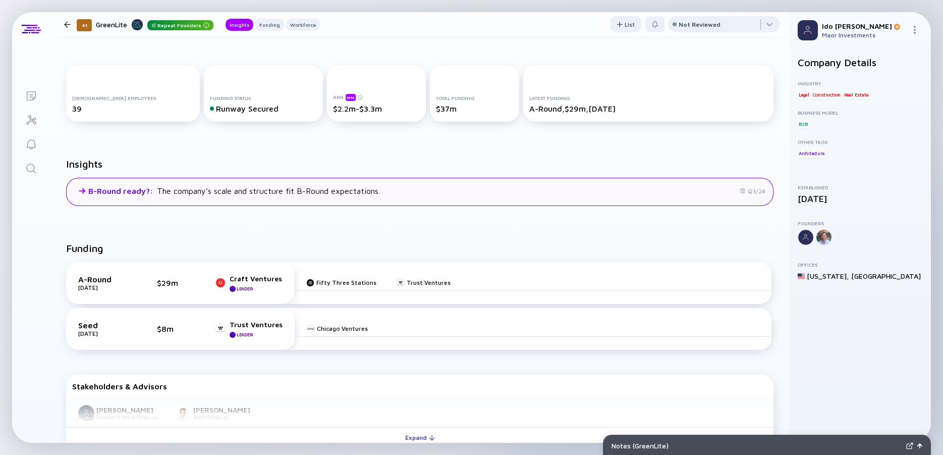
scroll to position [182, 0]
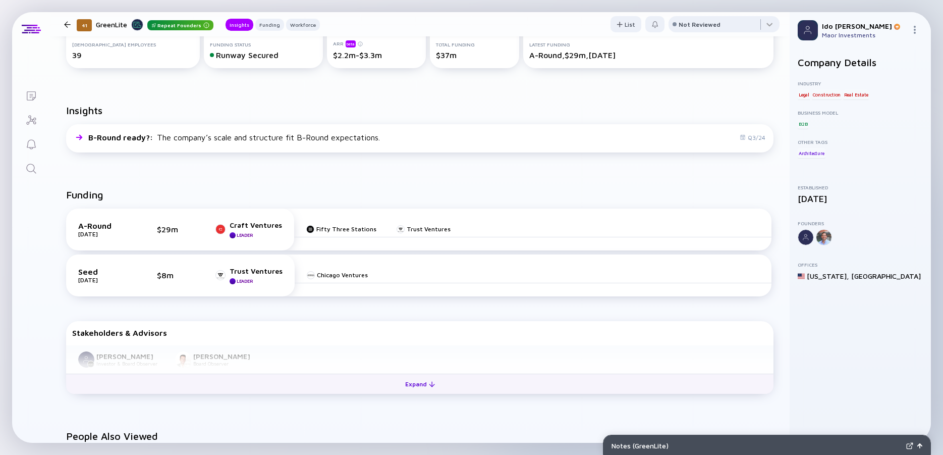
click at [412, 380] on div "Expand" at bounding box center [420, 384] width 42 height 16
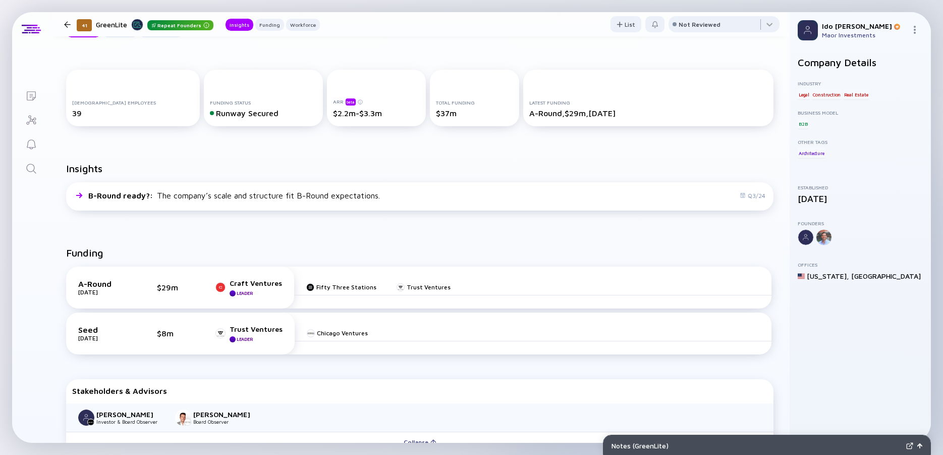
scroll to position [0, 0]
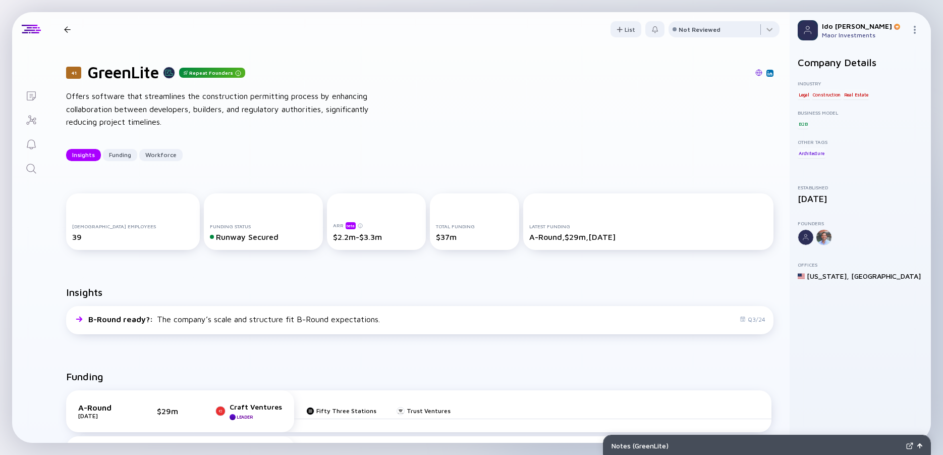
click at [441, 149] on div "Insights Funding Workforce" at bounding box center [419, 155] width 707 height 12
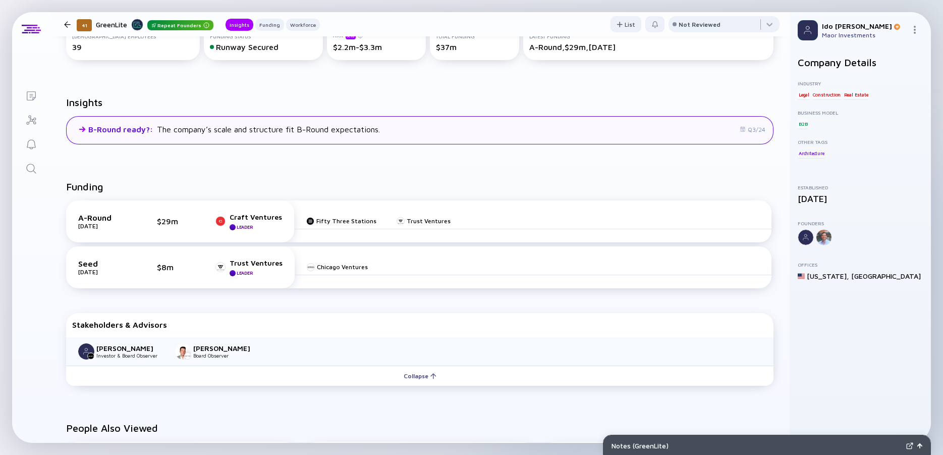
scroll to position [182, 0]
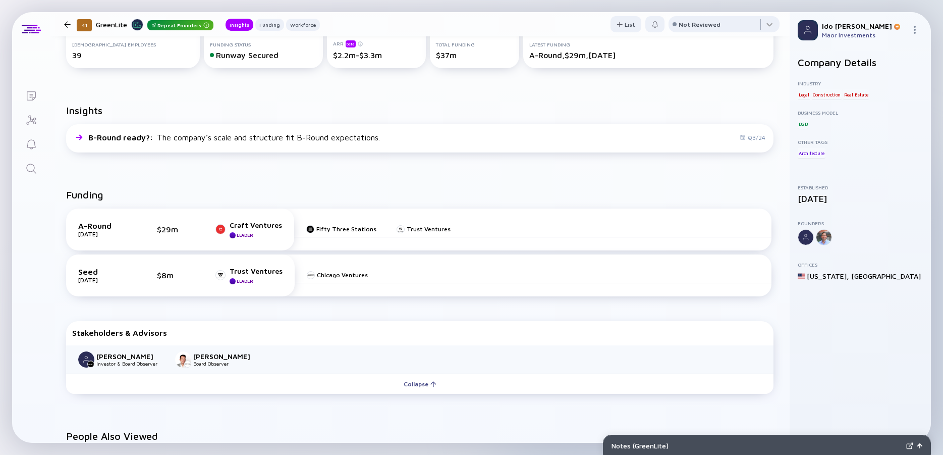
click at [31, 176] on link "Search" at bounding box center [31, 167] width 38 height 24
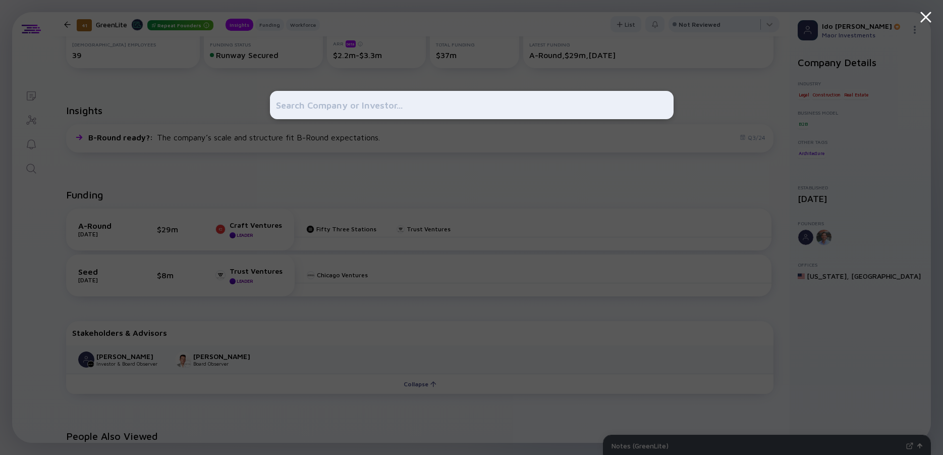
type input "נ"
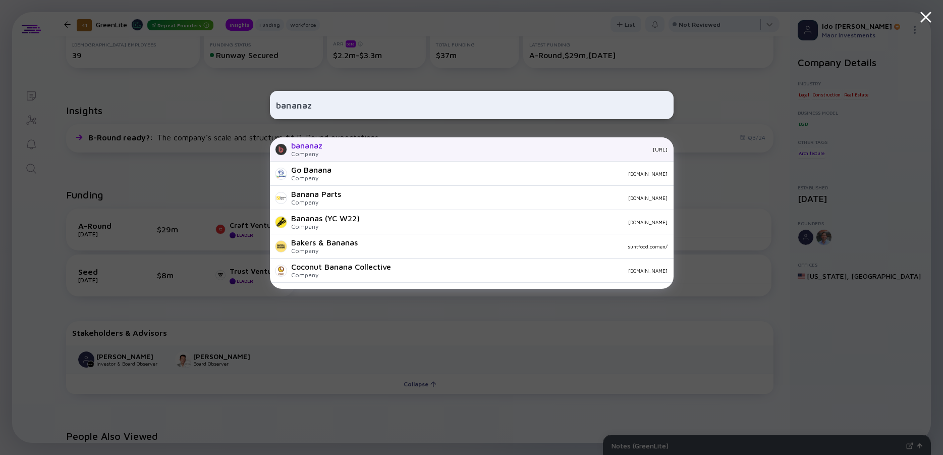
type input "bananaz"
click at [318, 147] on div "bananaz" at bounding box center [306, 145] width 31 height 9
